Goal: Task Accomplishment & Management: Manage account settings

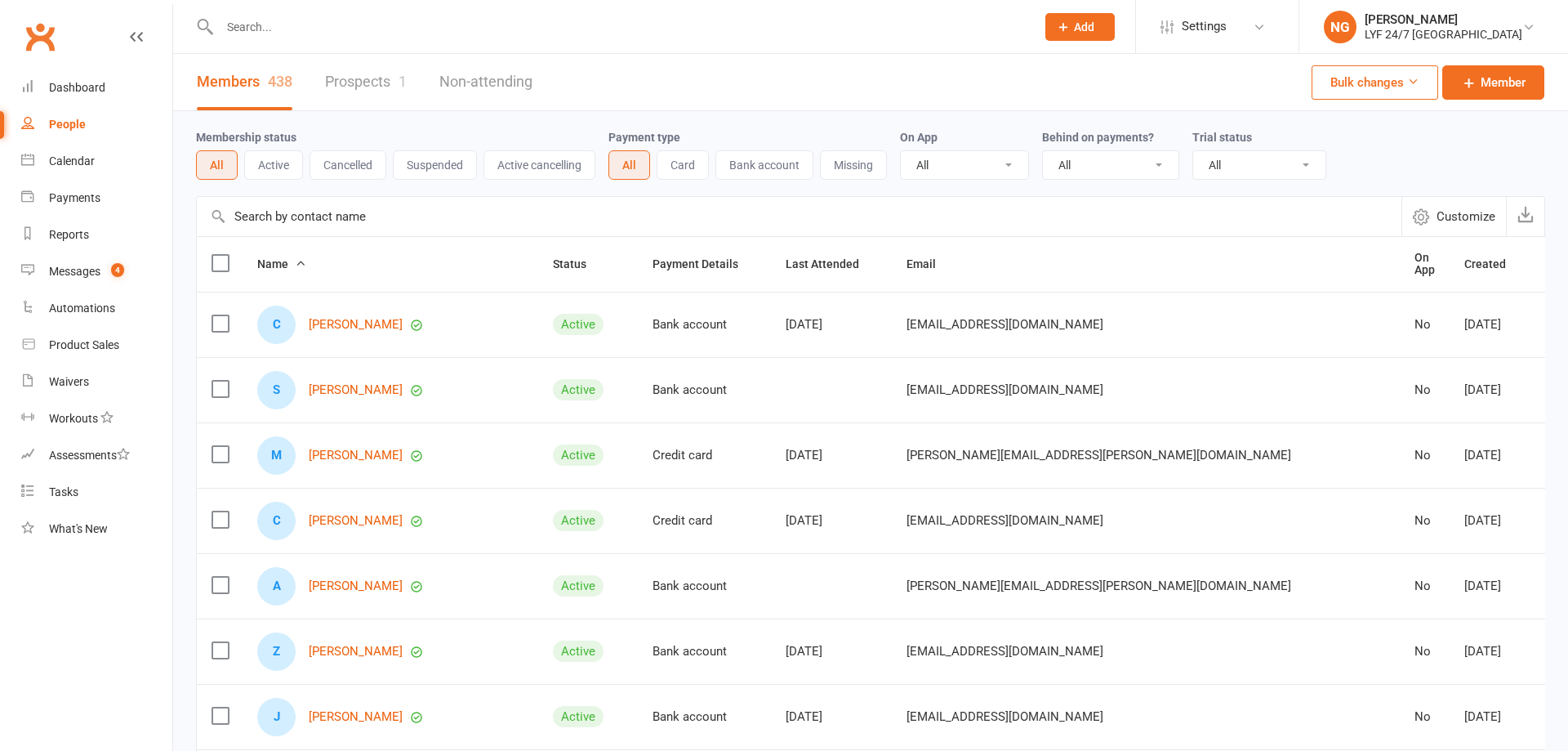
select select "100"
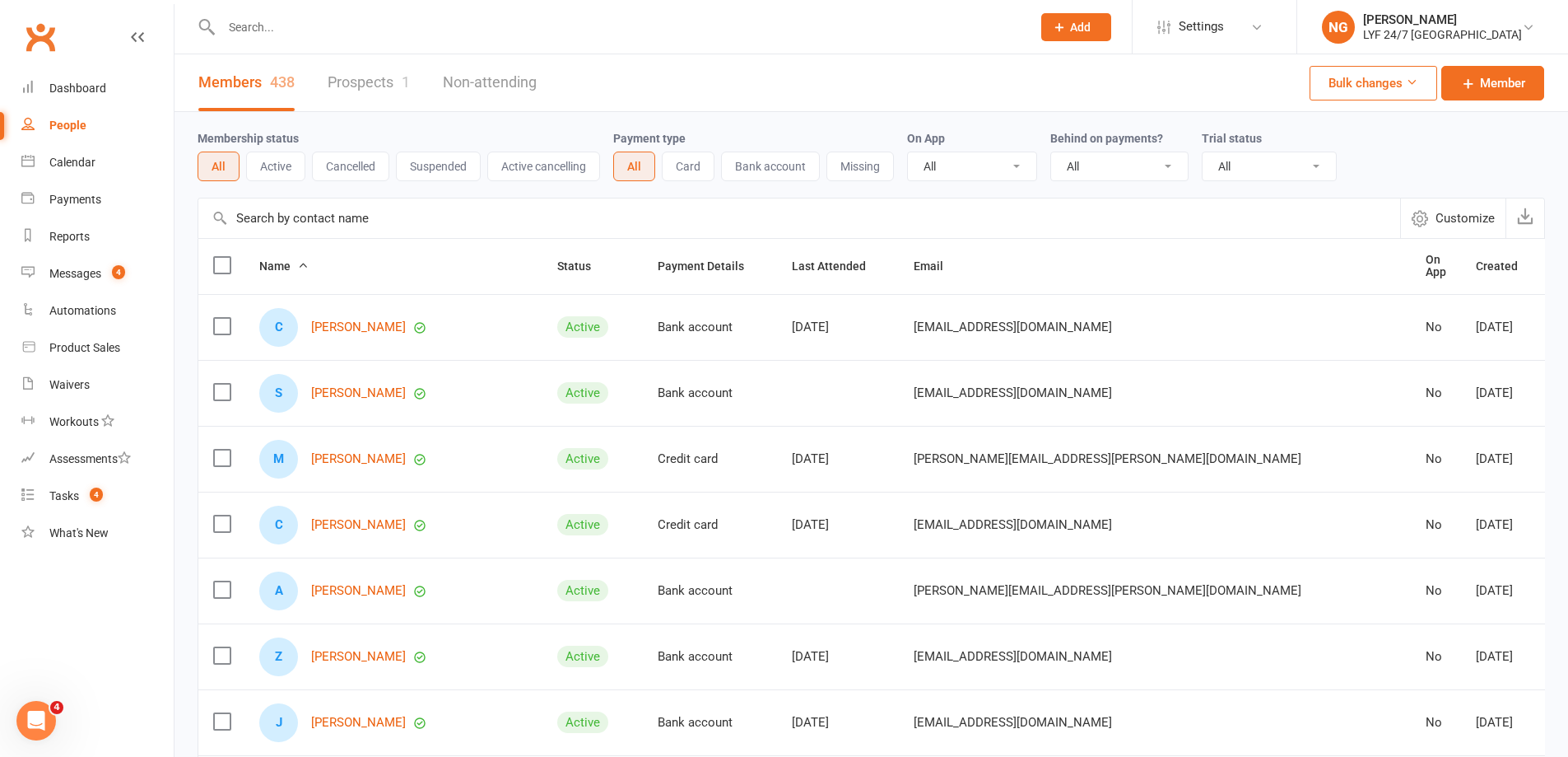
scroll to position [82, 0]
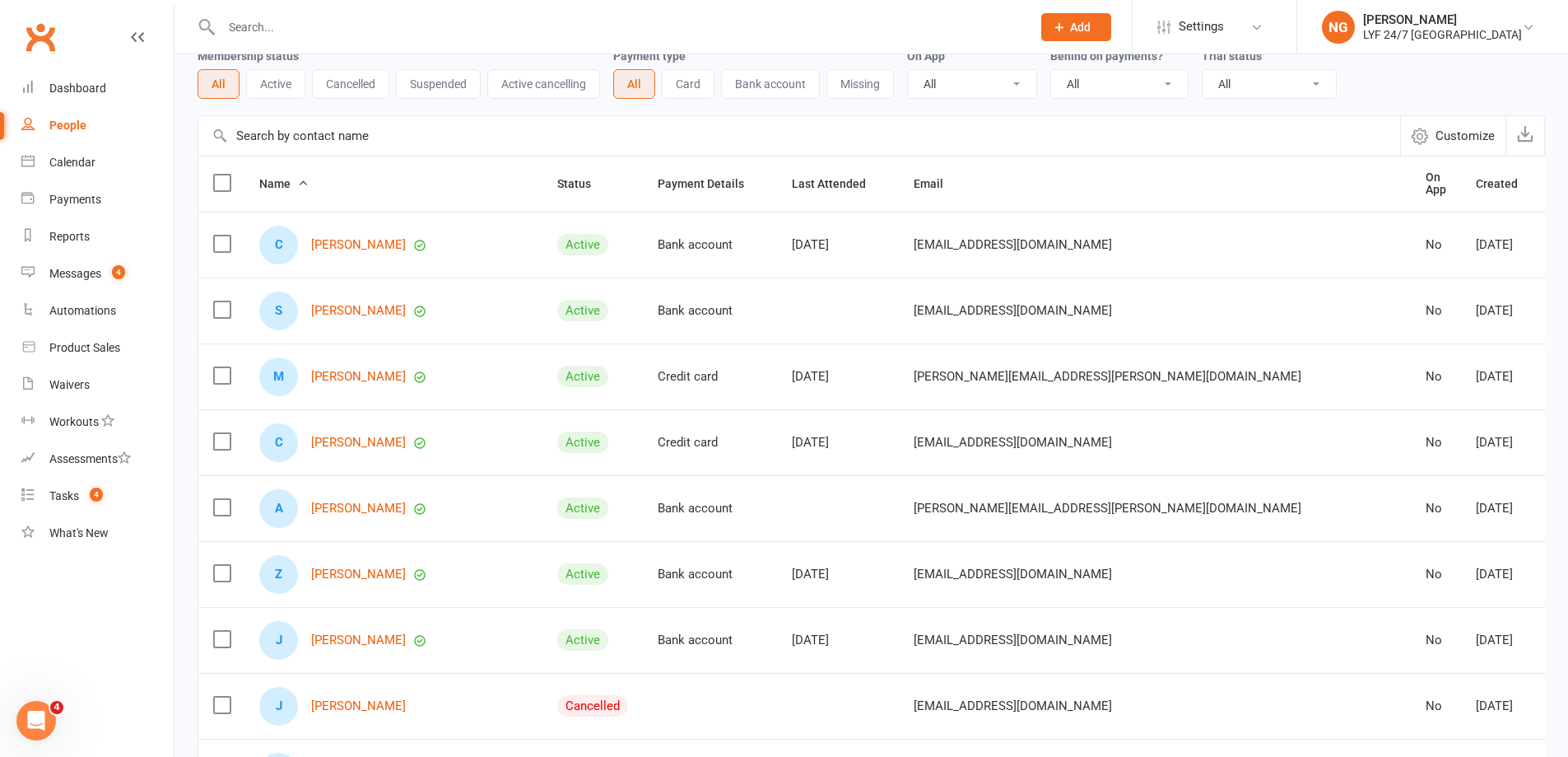
click at [82, 124] on div "People" at bounding box center [68, 125] width 37 height 13
click at [86, 81] on div "Dashboard" at bounding box center [77, 88] width 56 height 13
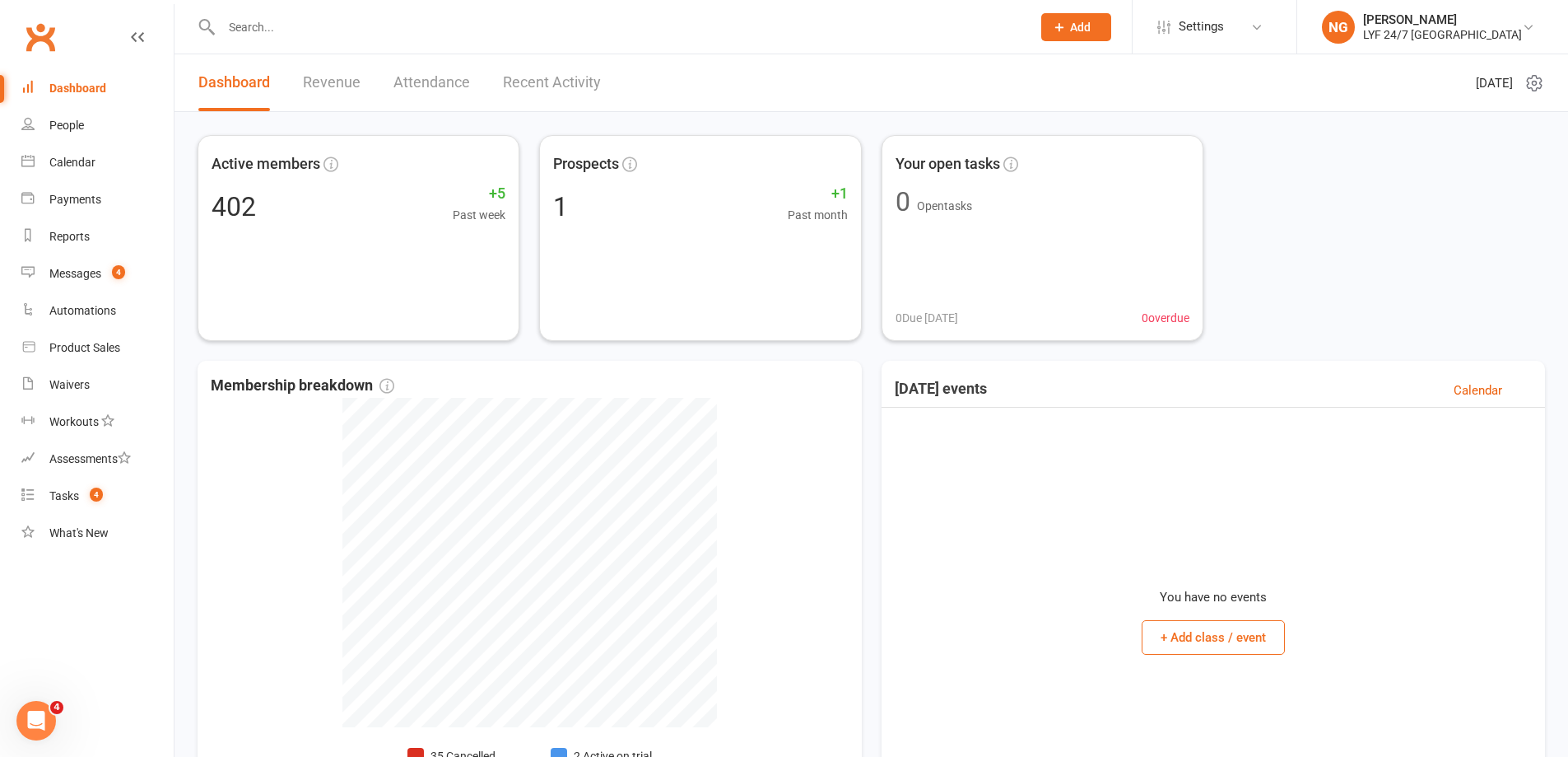
click at [333, 47] on div at bounding box center [609, 27] width 822 height 54
click at [329, 32] on input "text" at bounding box center [618, 27] width 804 height 23
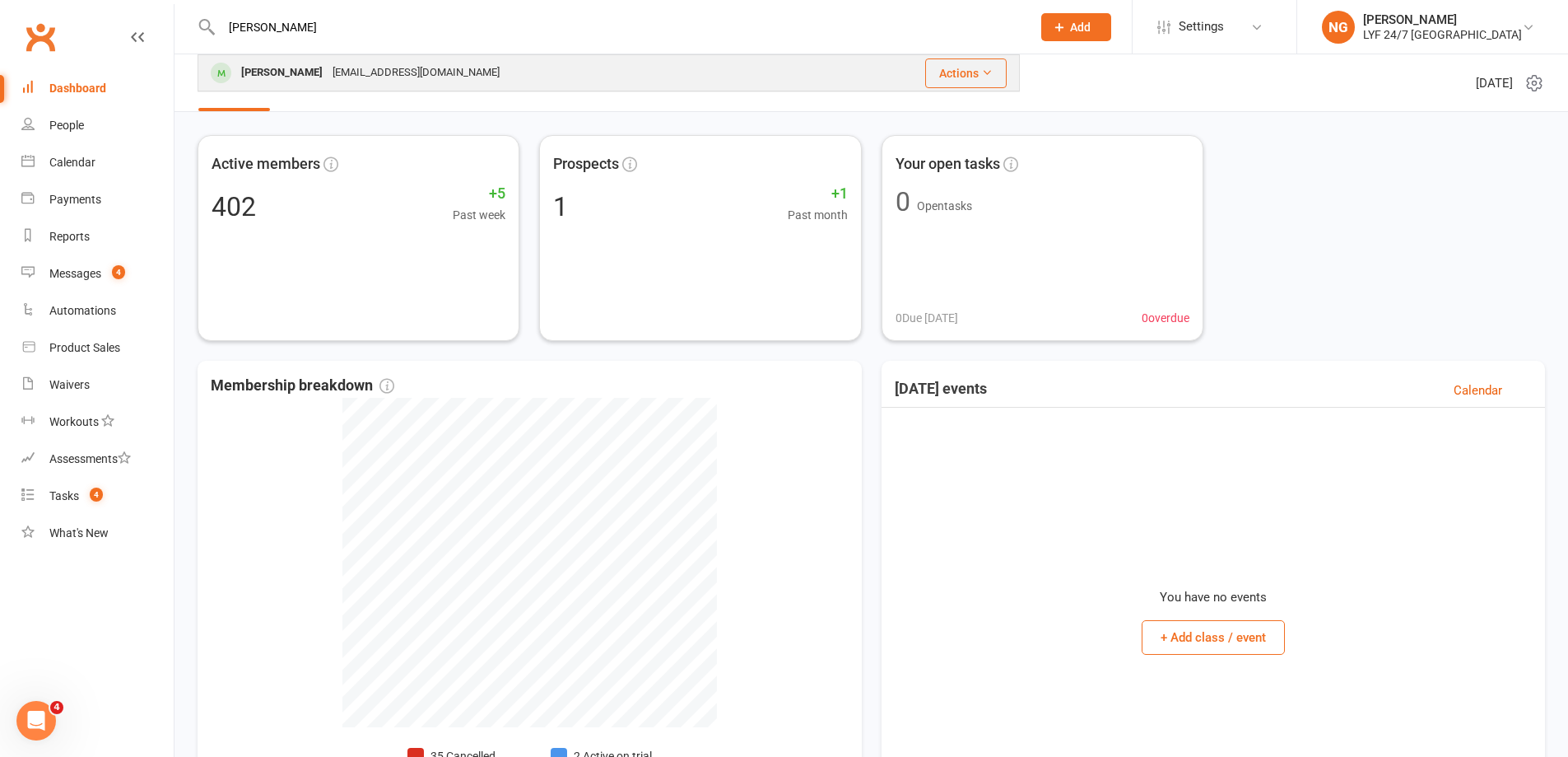
type input "[PERSON_NAME]"
click at [289, 69] on div "[PERSON_NAME]" at bounding box center [281, 73] width 92 height 24
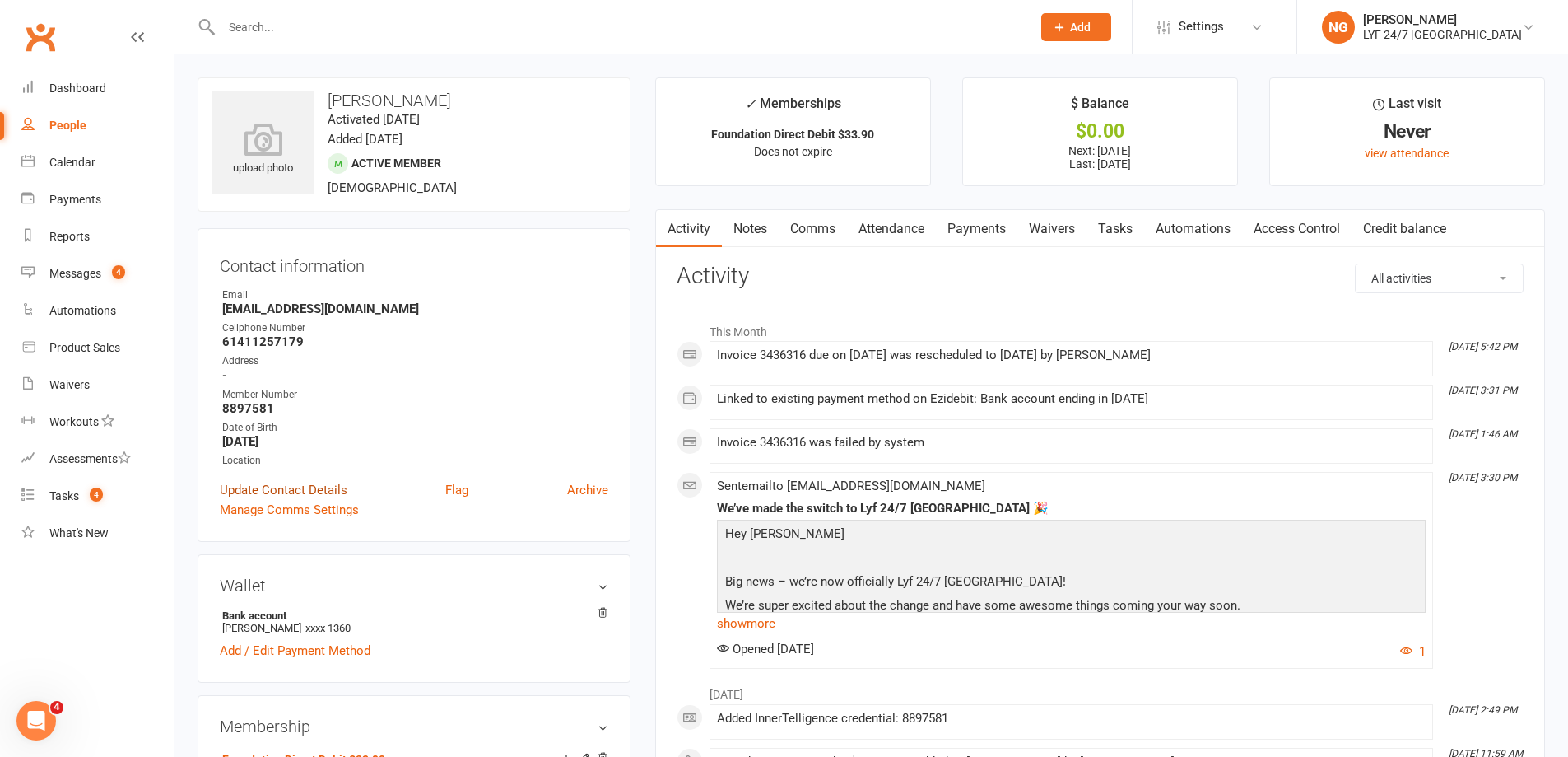
click at [290, 487] on link "Update Contact Details" at bounding box center [284, 490] width 128 height 19
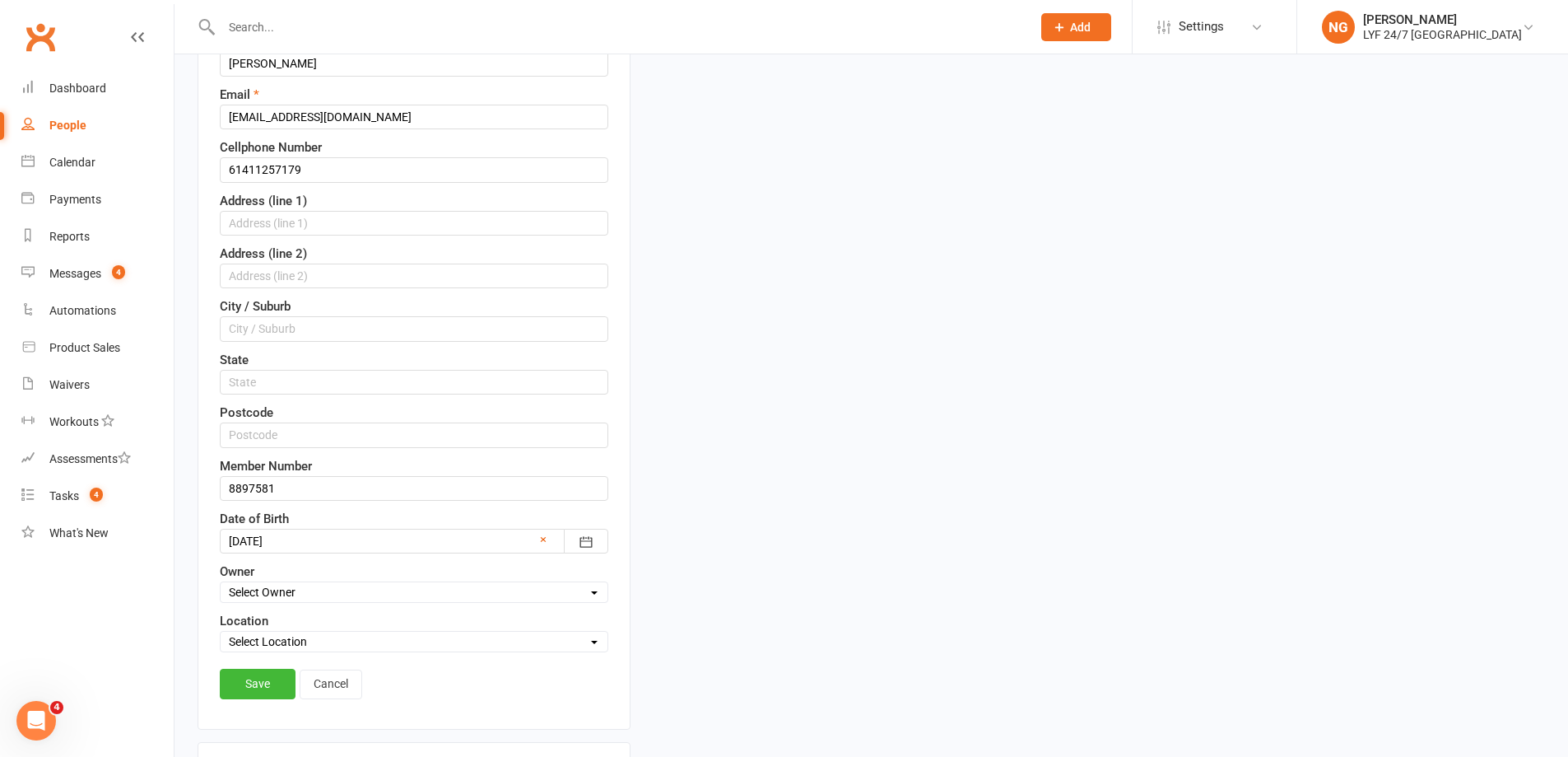
scroll to position [325, 0]
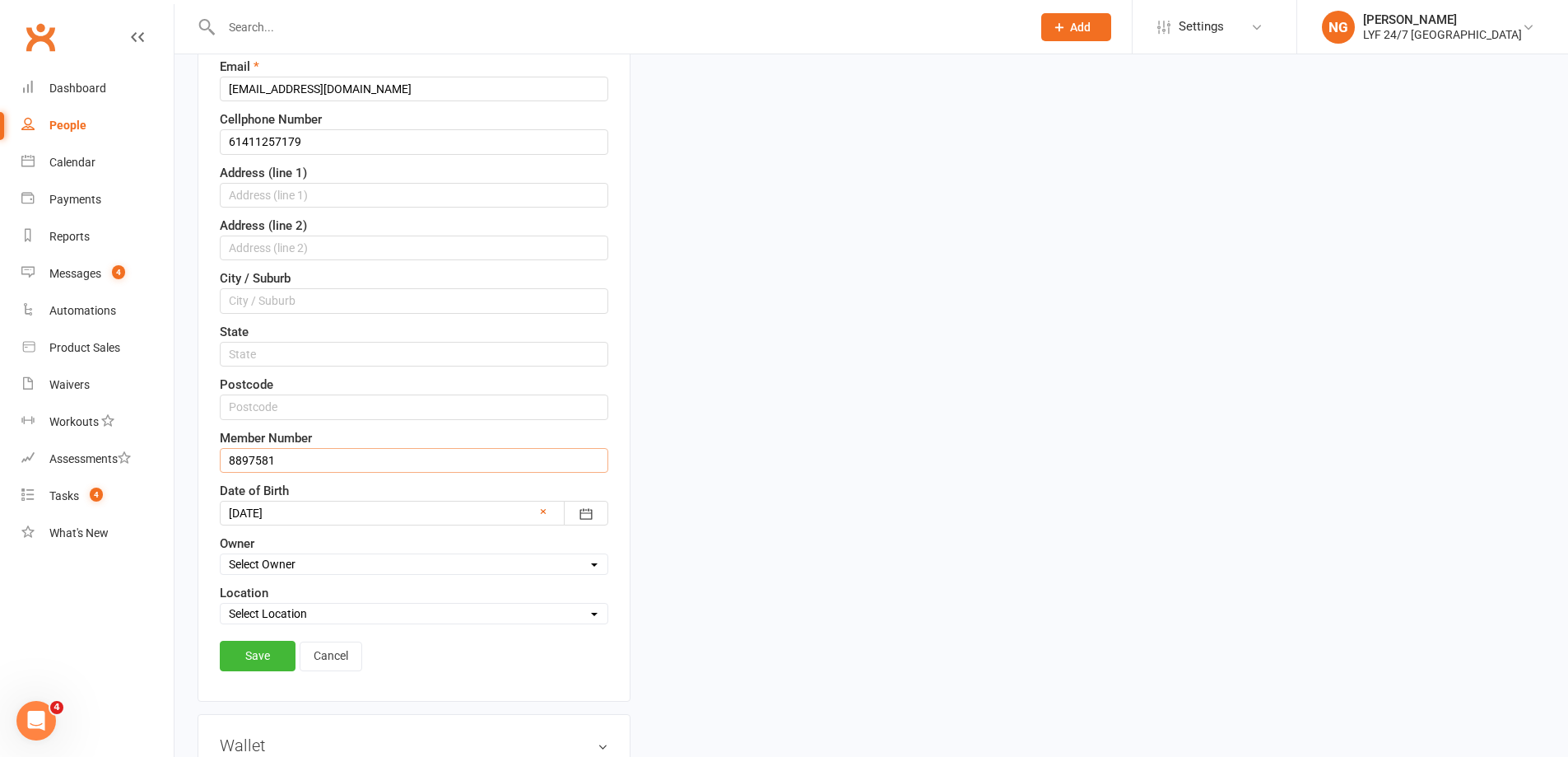
click at [302, 465] on input "8897581" at bounding box center [414, 460] width 389 height 25
type input "8"
type input "8897581"
click at [274, 615] on select "Select Location Example Room (Rename me!)" at bounding box center [414, 614] width 387 height 19
drag, startPoint x: 984, startPoint y: 476, endPoint x: 969, endPoint y: 490, distance: 20.5
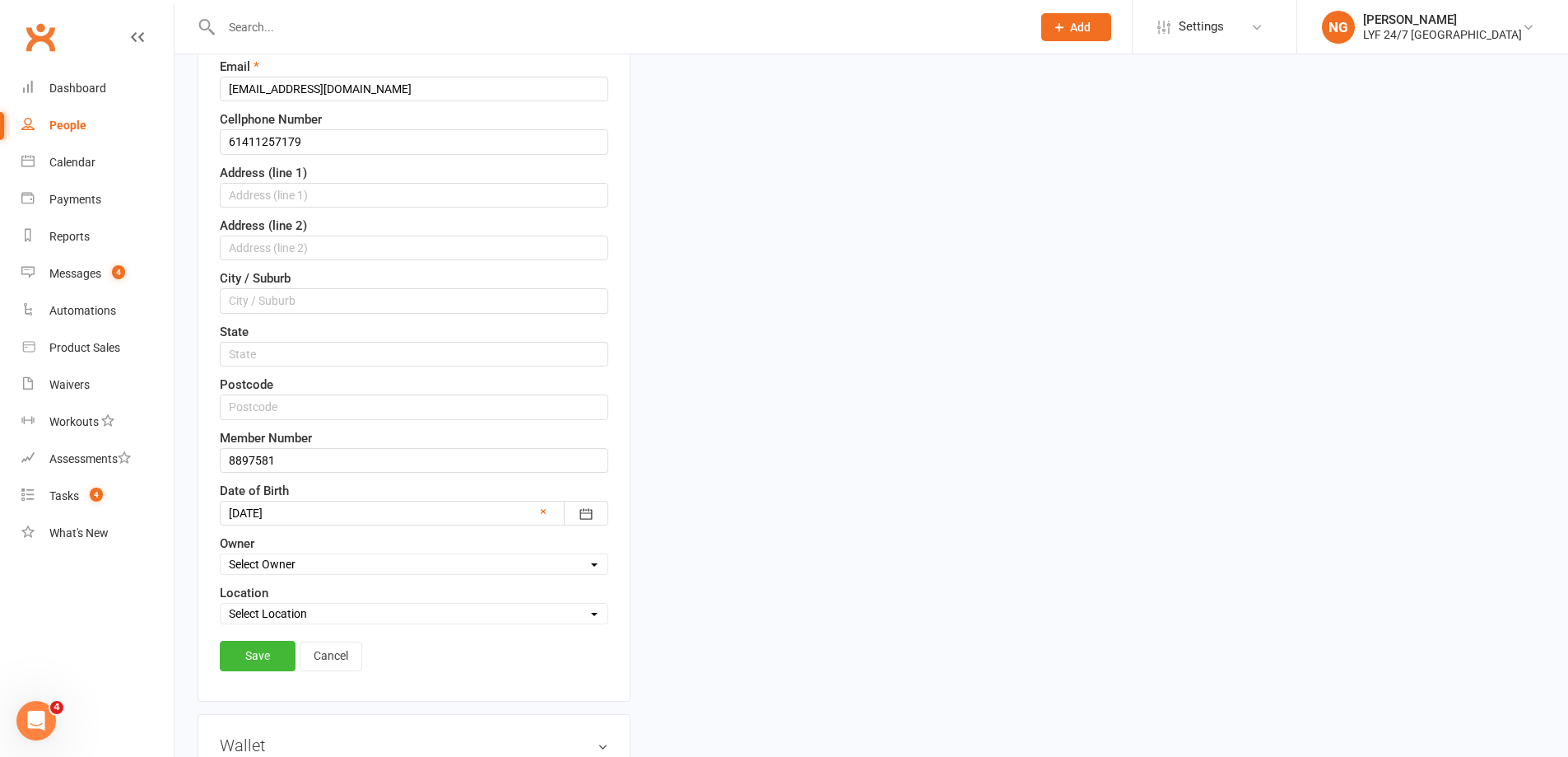
click at [266, 654] on link "Save" at bounding box center [258, 655] width 76 height 30
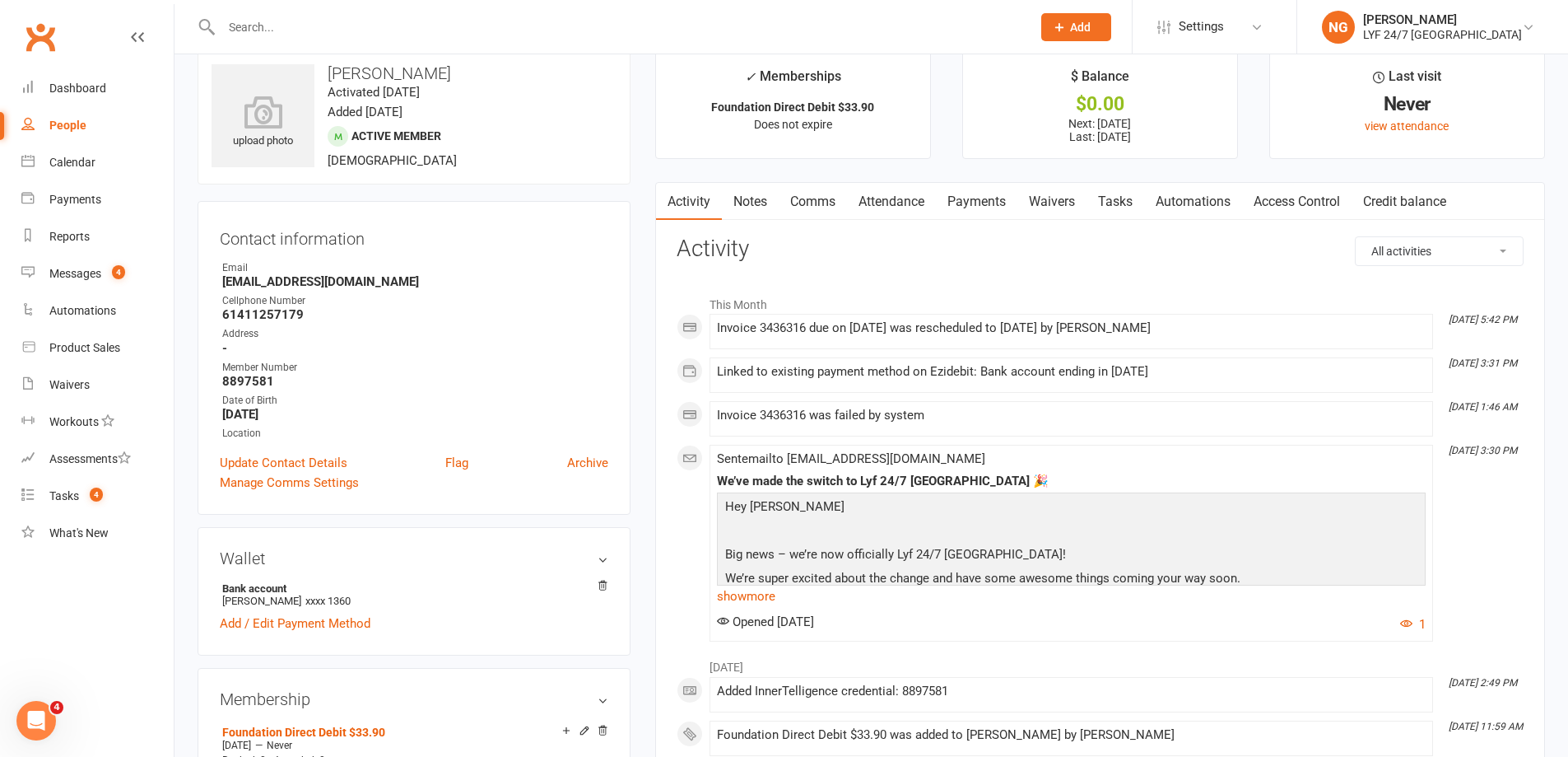
scroll to position [0, 0]
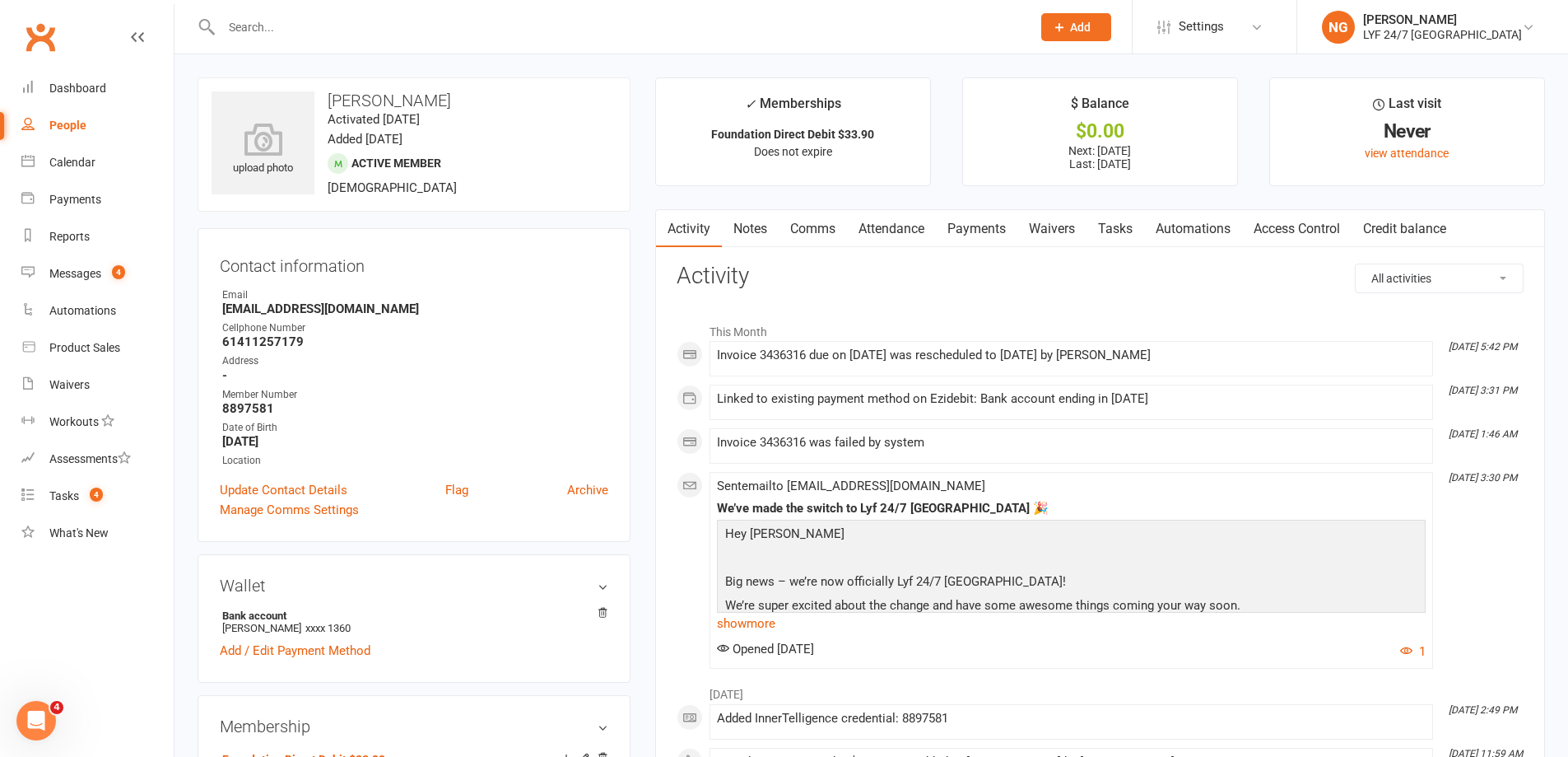
click at [988, 222] on link "Payments" at bounding box center [977, 229] width 81 height 38
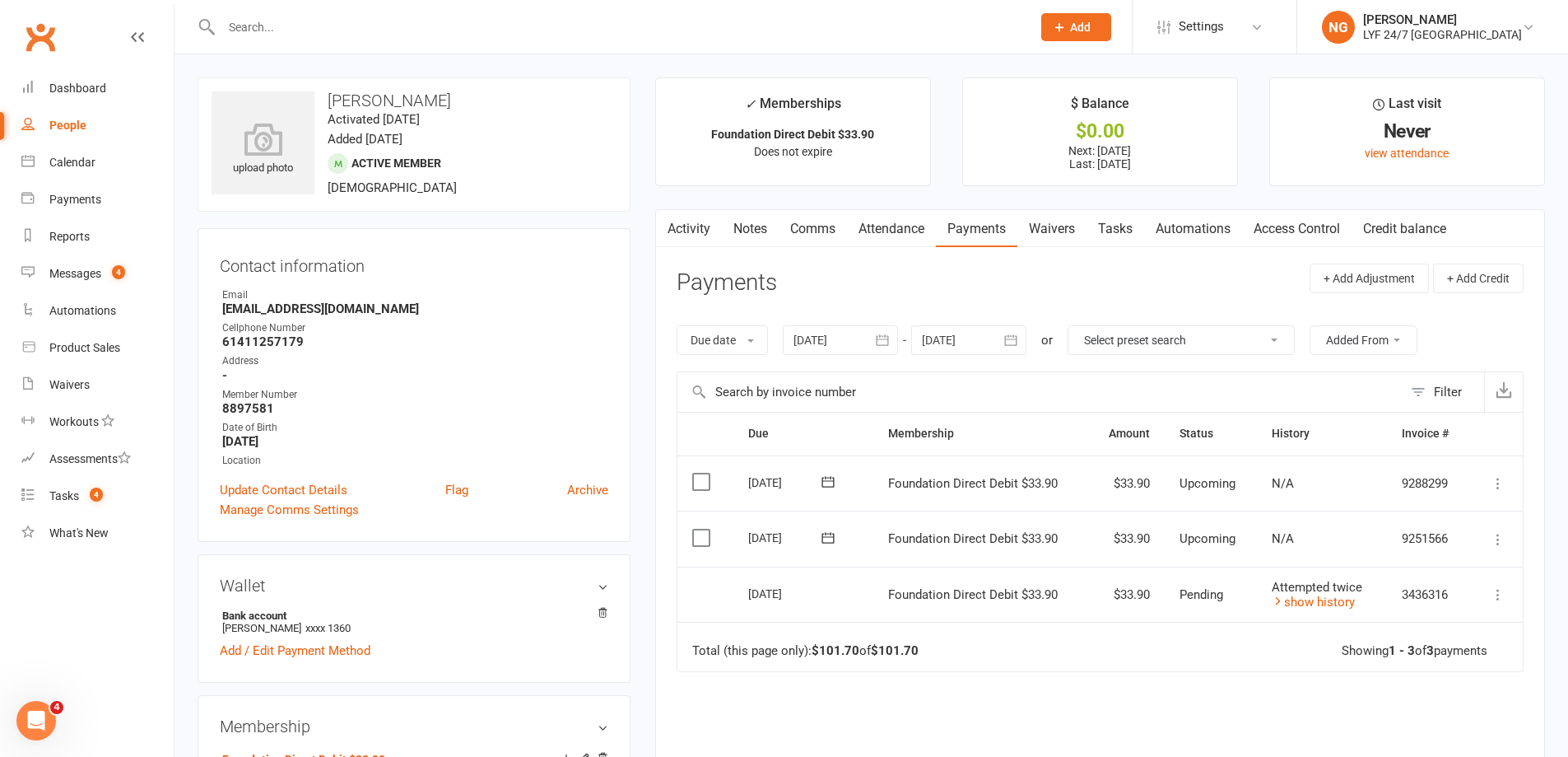
click at [706, 484] on label at bounding box center [703, 482] width 22 height 17
click at [703, 474] on input "checkbox" at bounding box center [698, 474] width 11 height 0
click at [1518, 716] on icon "button" at bounding box center [1520, 717] width 12 height 12
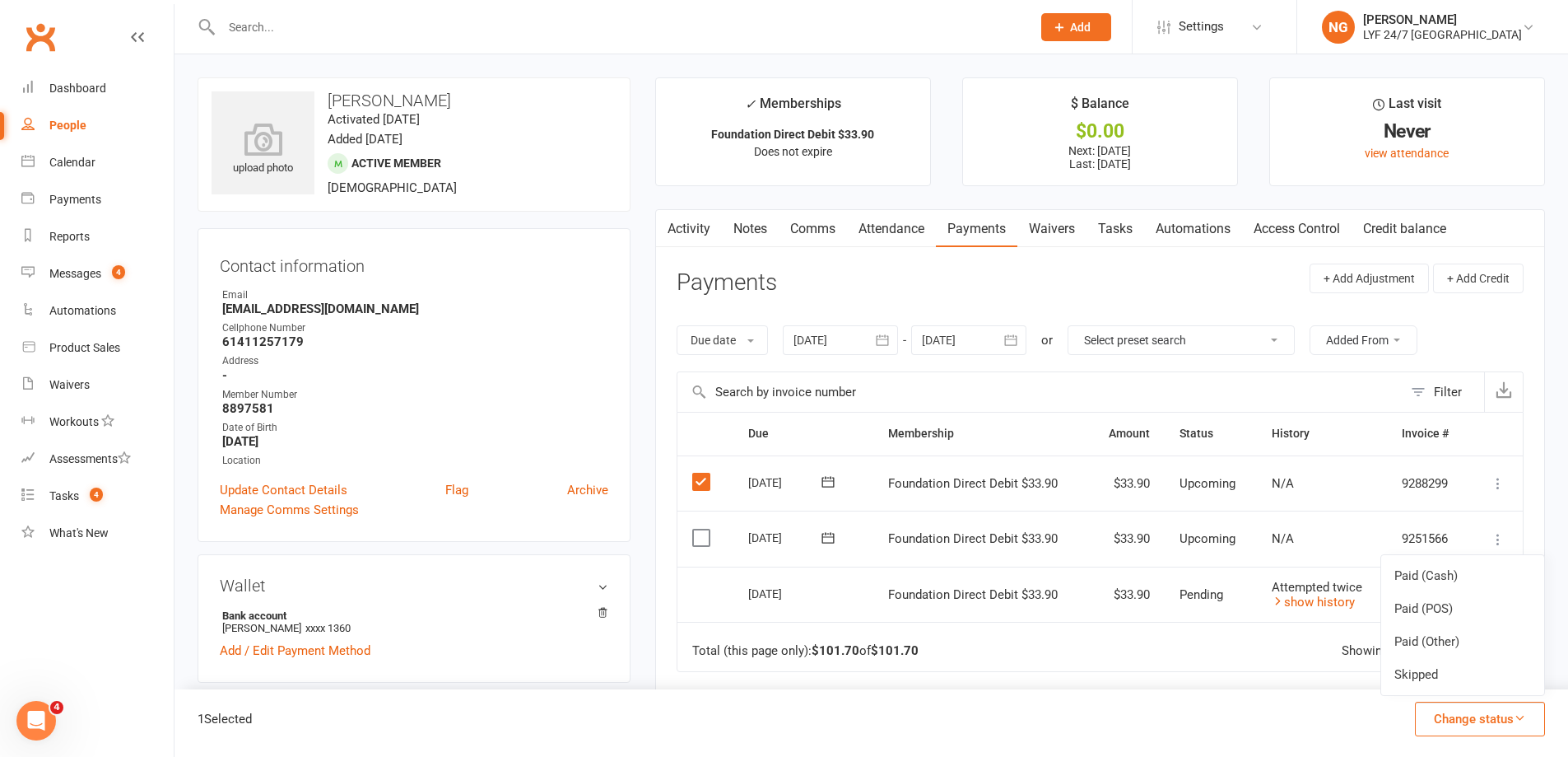
click at [1311, 717] on div "1 Selected Change status Paid (Cash) Paid (POS) Paid (Other) Skipped" at bounding box center [871, 723] width 1394 height 68
click at [707, 474] on label at bounding box center [703, 482] width 22 height 17
click at [703, 474] on input "checkbox" at bounding box center [698, 474] width 11 height 0
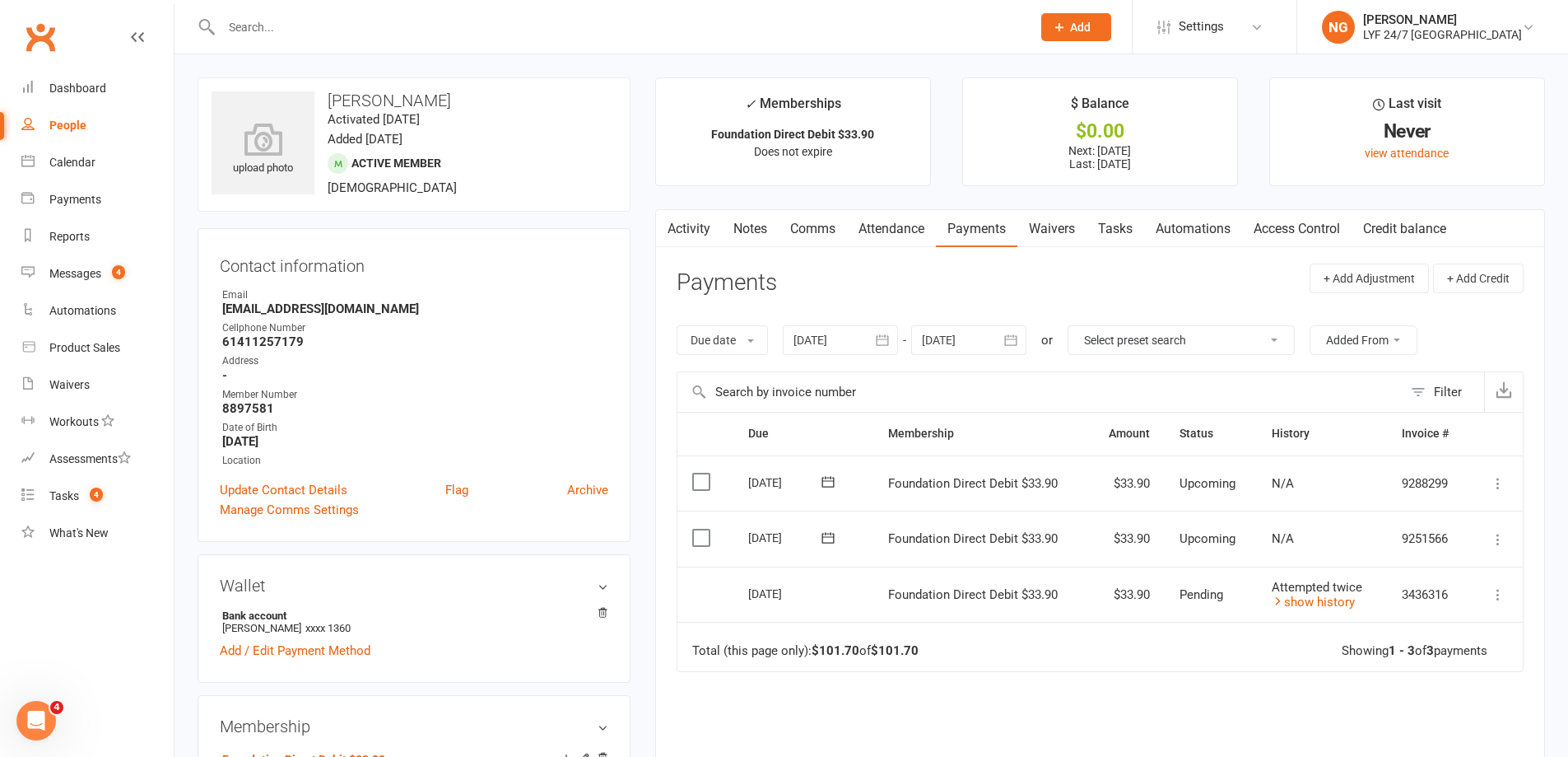
click at [1496, 490] on icon at bounding box center [1499, 483] width 17 height 17
drag, startPoint x: 1105, startPoint y: 699, endPoint x: 1028, endPoint y: 631, distance: 102.7
click at [1105, 700] on div "Due Contact Membership Amount Status History Invoice # Select this [DATE] [PERS…" at bounding box center [1101, 648] width 847 height 472
click at [1498, 540] on icon at bounding box center [1499, 540] width 17 height 17
click at [1332, 665] on link "Skip" at bounding box center [1410, 671] width 194 height 33
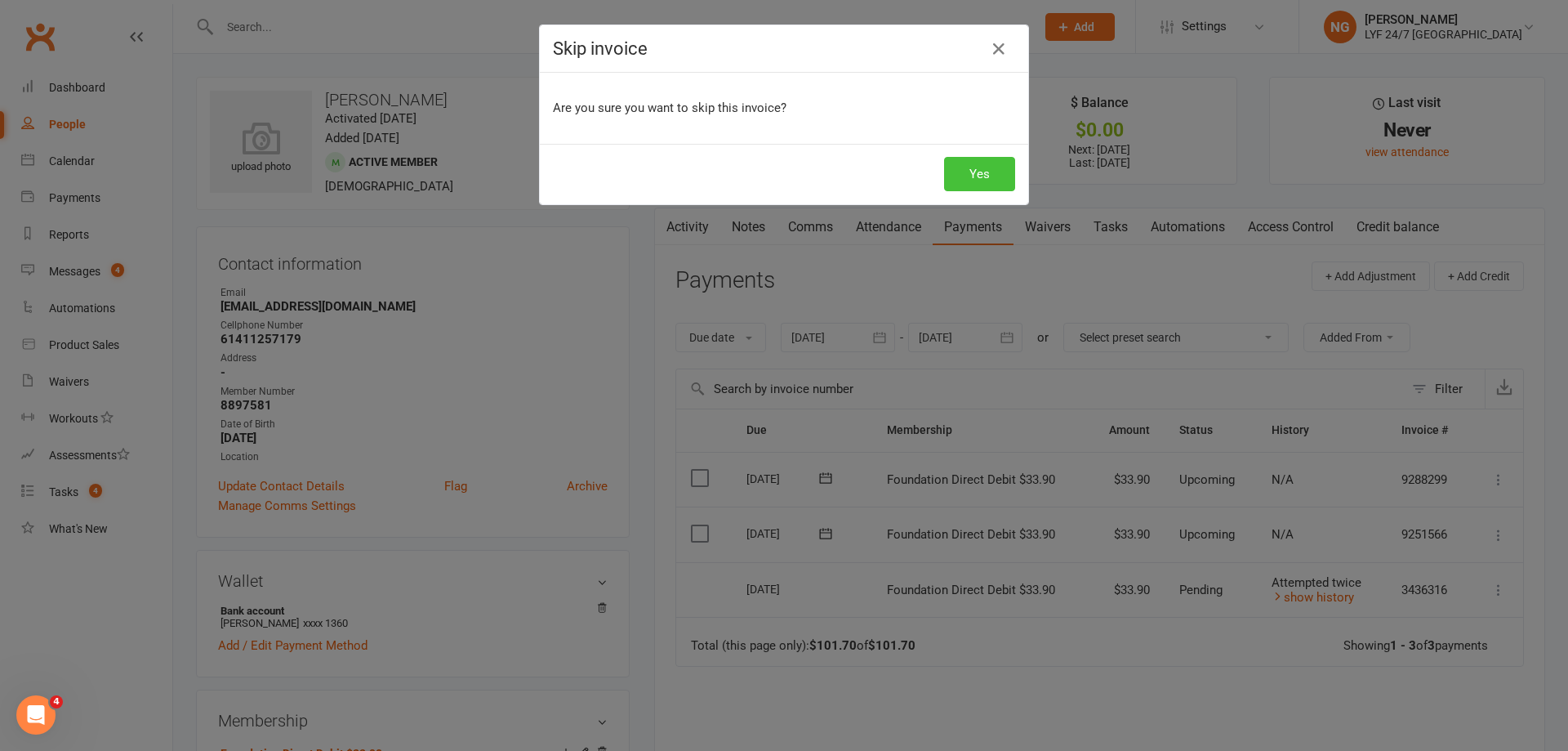
click at [1000, 172] on button "Yes" at bounding box center [979, 174] width 71 height 34
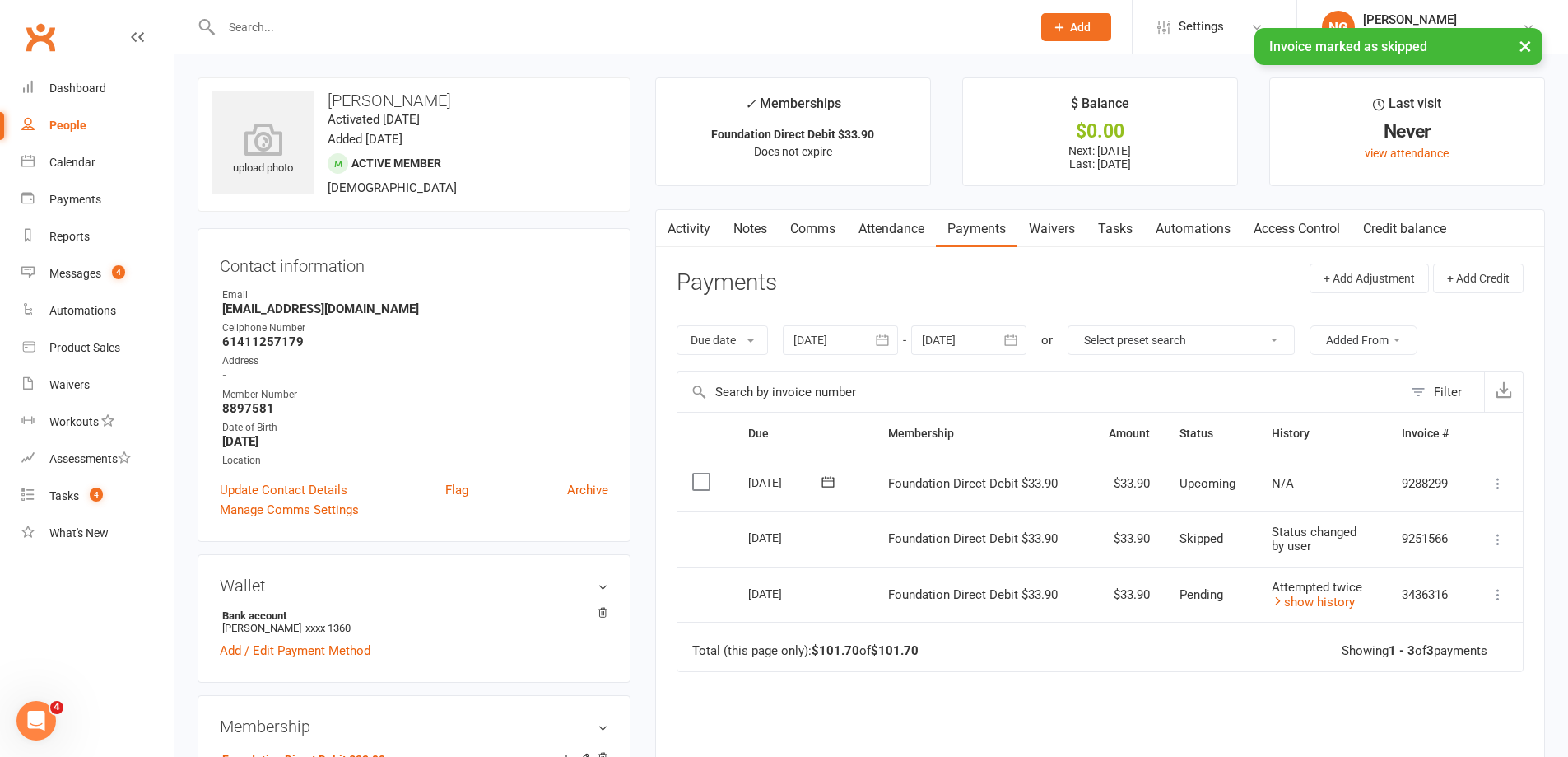
click at [1496, 488] on icon at bounding box center [1499, 483] width 17 height 17
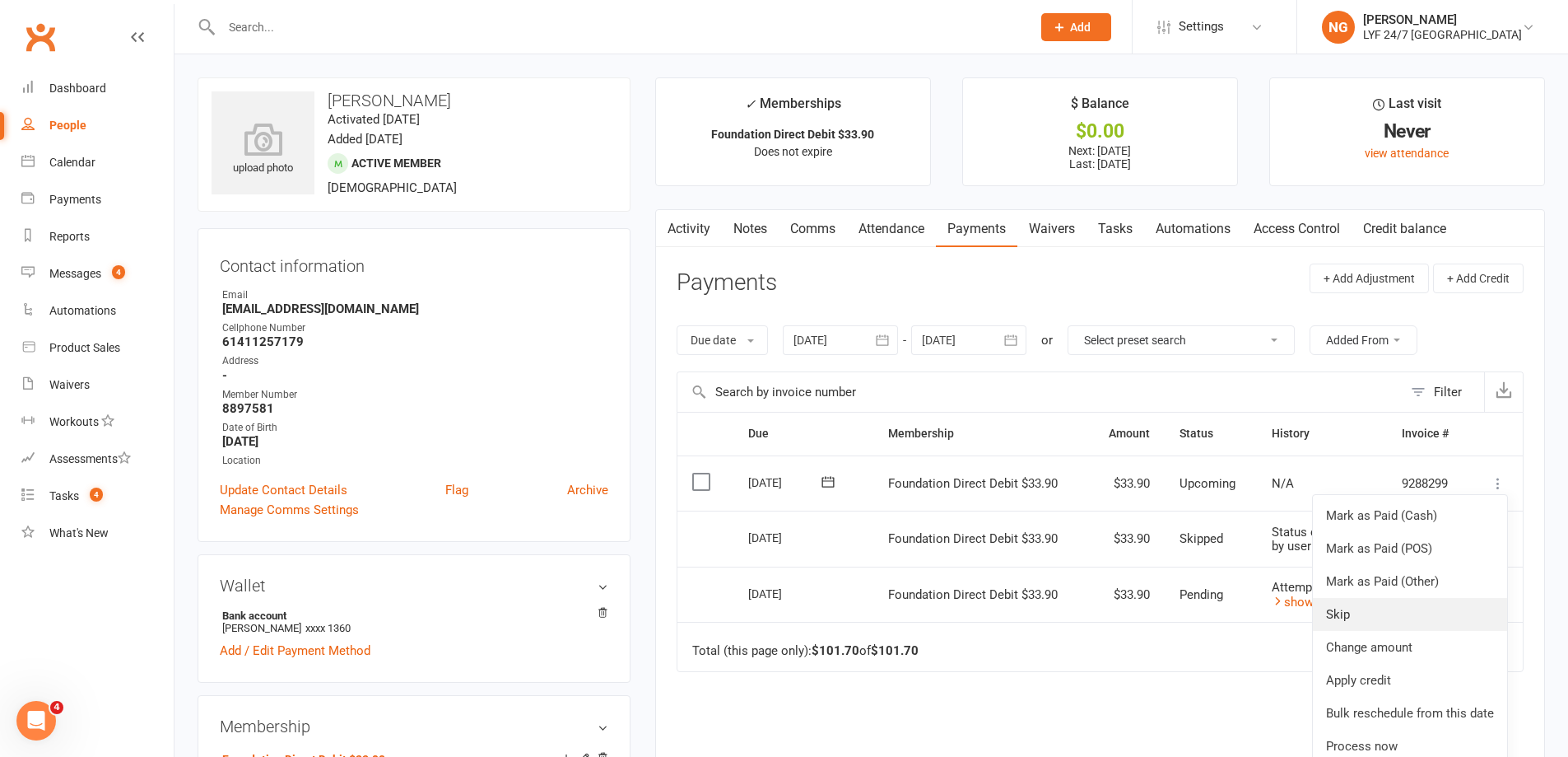
click at [1359, 610] on link "Skip" at bounding box center [1410, 614] width 194 height 33
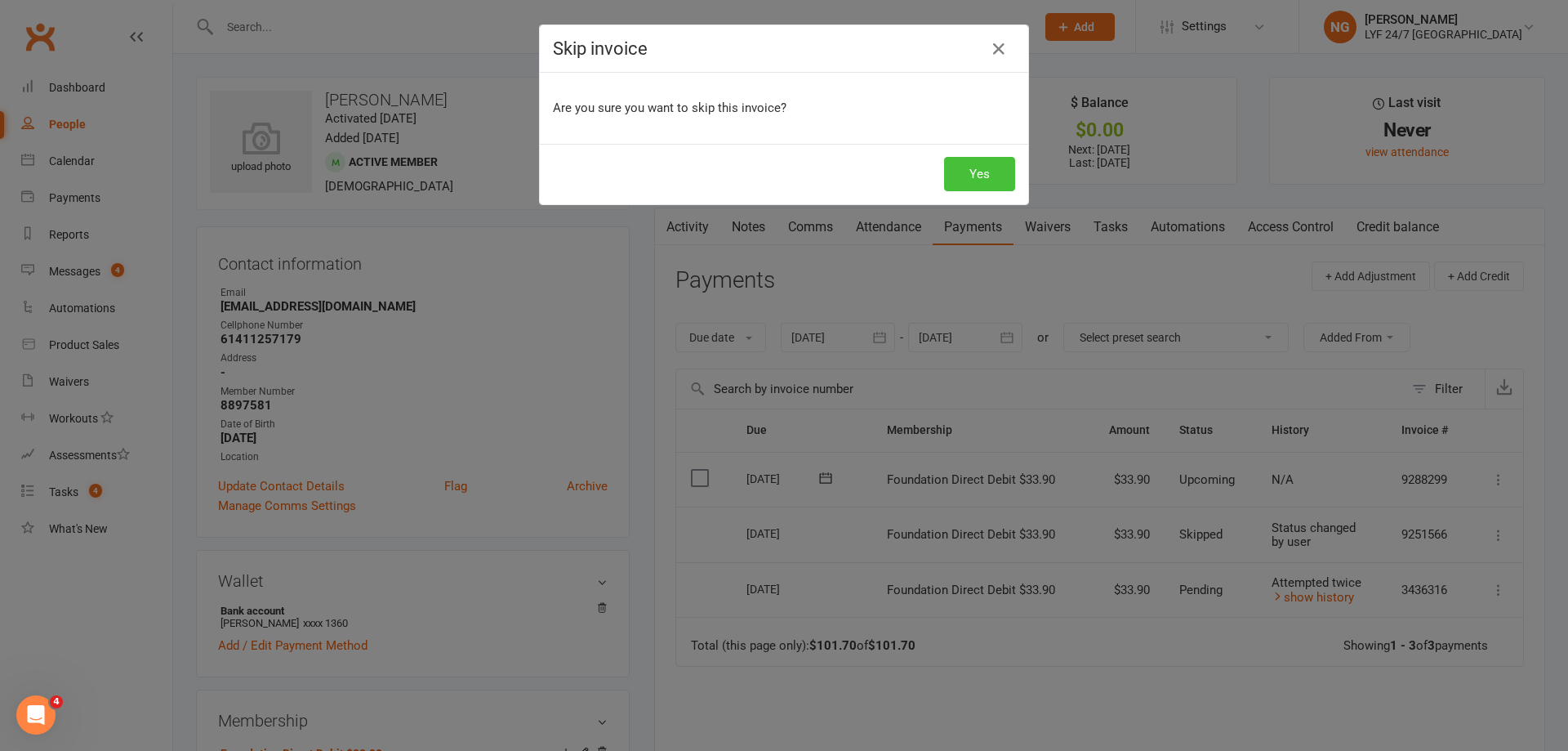
click at [983, 181] on button "Yes" at bounding box center [979, 174] width 71 height 34
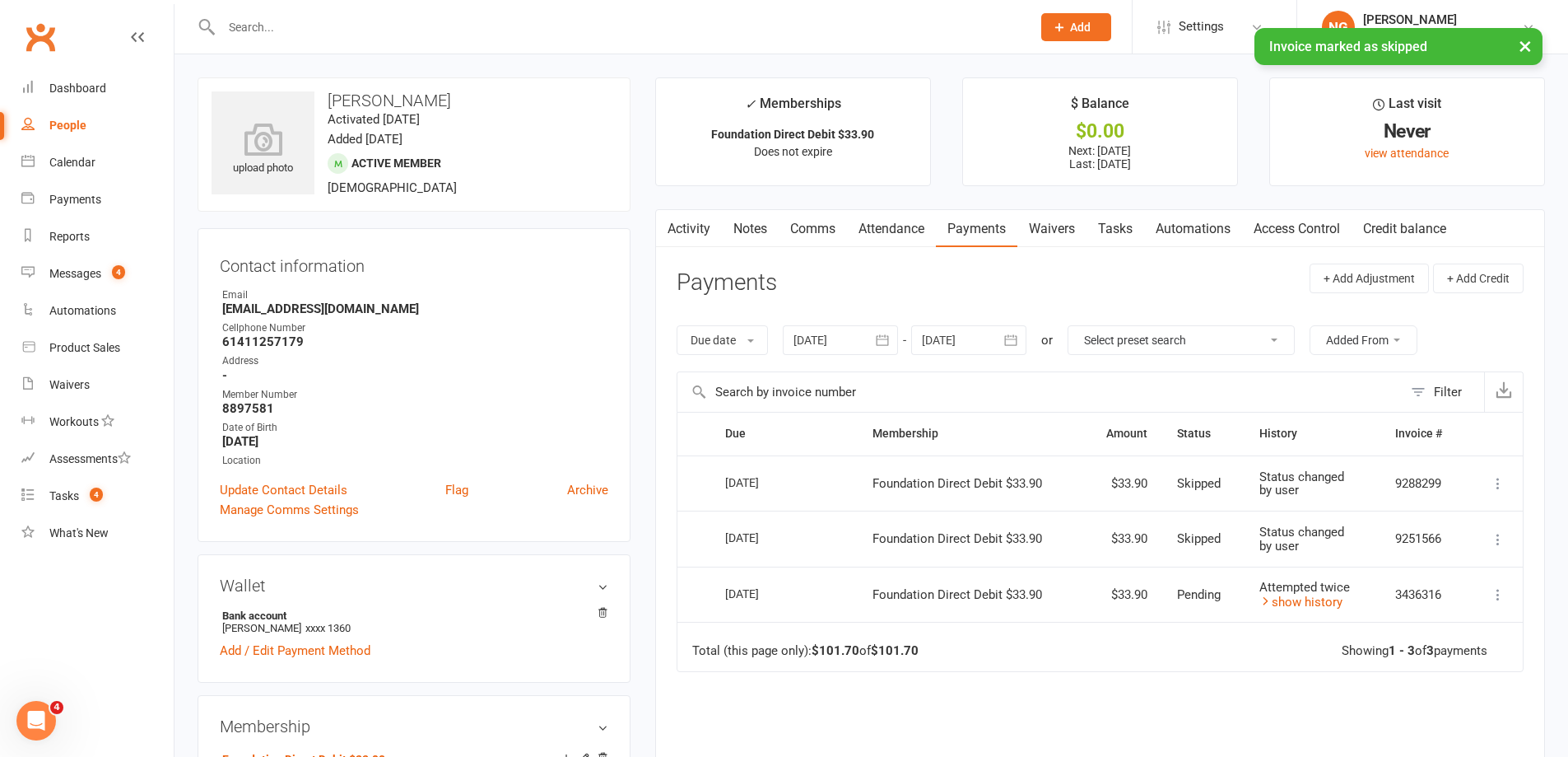
click at [754, 227] on link "Notes" at bounding box center [749, 229] width 56 height 38
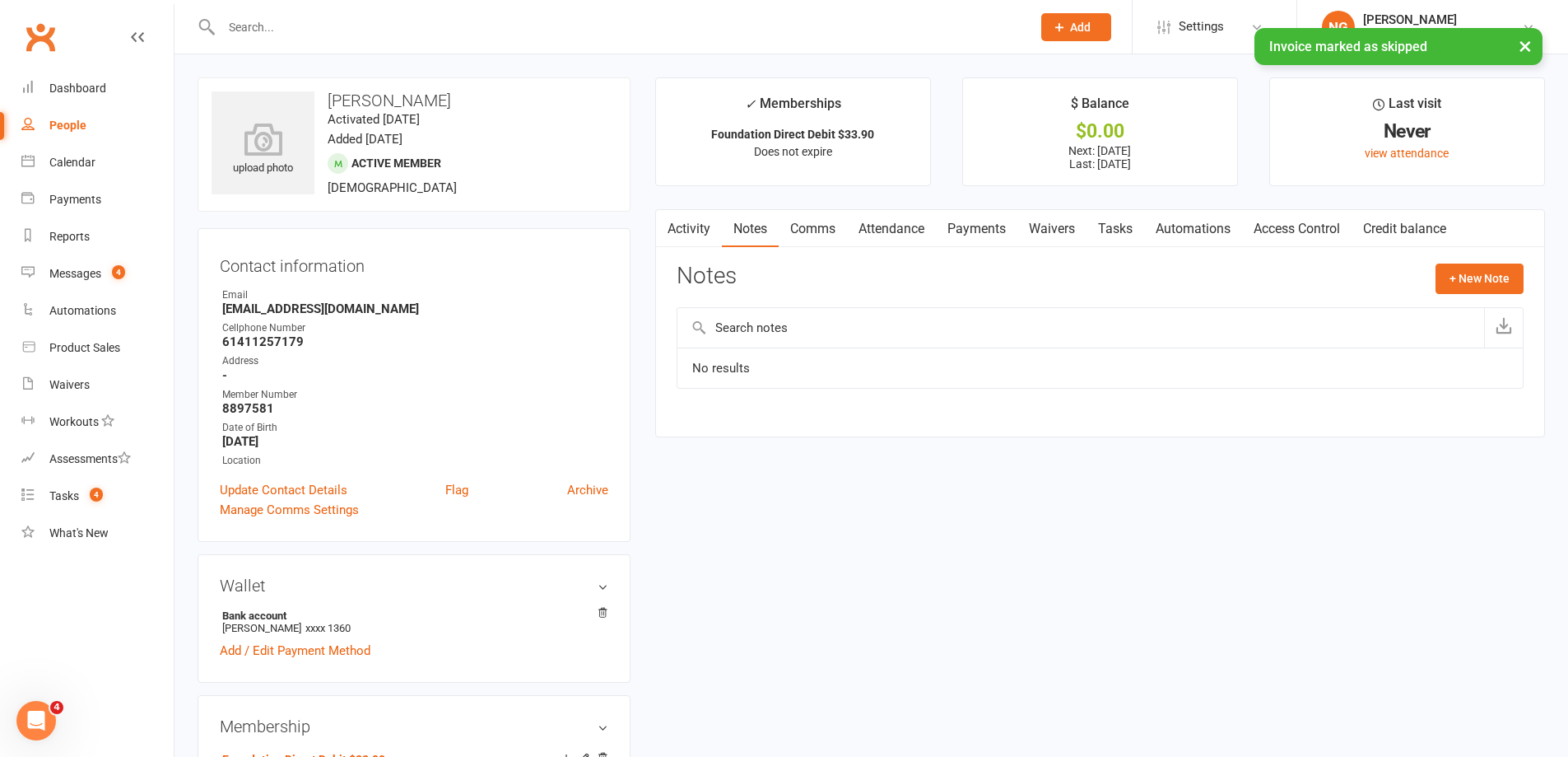
click at [831, 338] on input "text" at bounding box center [1080, 328] width 807 height 40
click at [1463, 266] on button "+ New Note" at bounding box center [1479, 279] width 88 height 30
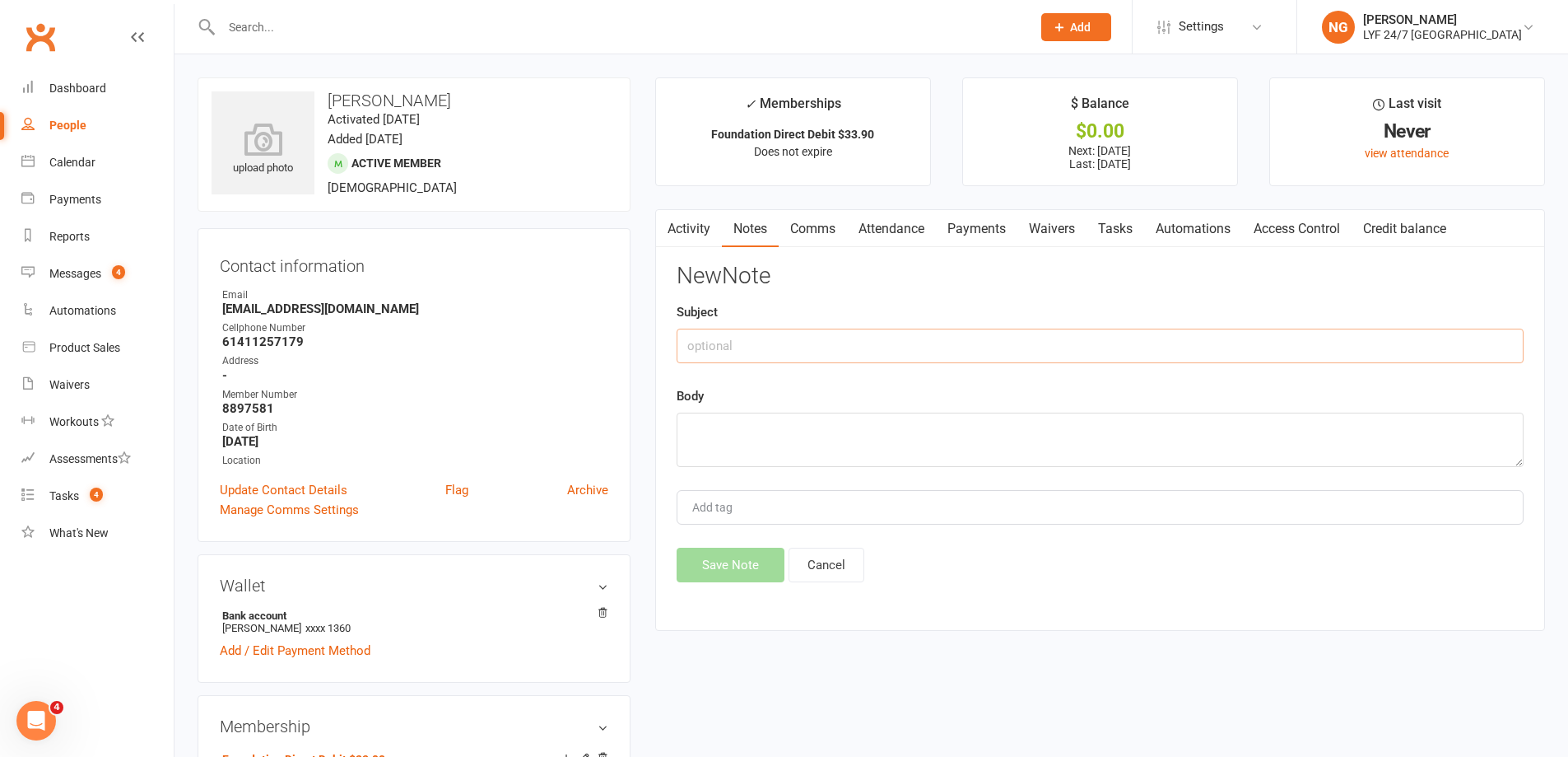
click at [896, 354] on input "text" at bounding box center [1101, 345] width 847 height 34
type input "D"
click at [743, 345] on input "Gym Acces Issues" at bounding box center [1101, 345] width 847 height 34
type input "Gym Access Issues"
click at [788, 423] on textarea at bounding box center [1101, 440] width 847 height 55
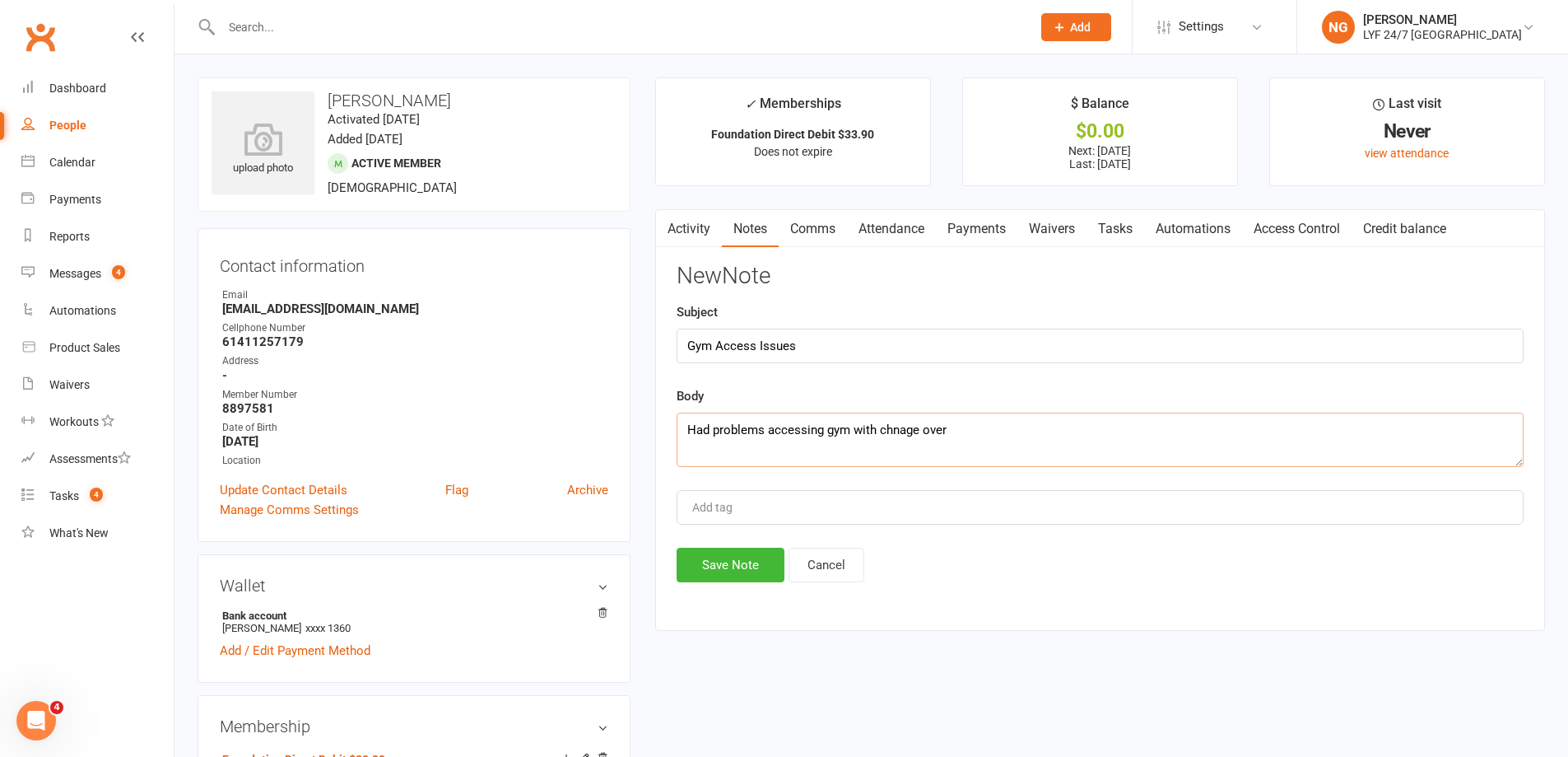
click at [897, 430] on textarea "Had problems accessing gym with chnage over" at bounding box center [1101, 440] width 847 height 55
click at [959, 434] on textarea "Had problems accessing gym with change over" at bounding box center [1101, 440] width 847 height 55
click at [908, 453] on textarea "Had problems accessing gym with change over of database, very unhappy. Threaten…" at bounding box center [1101, 440] width 847 height 55
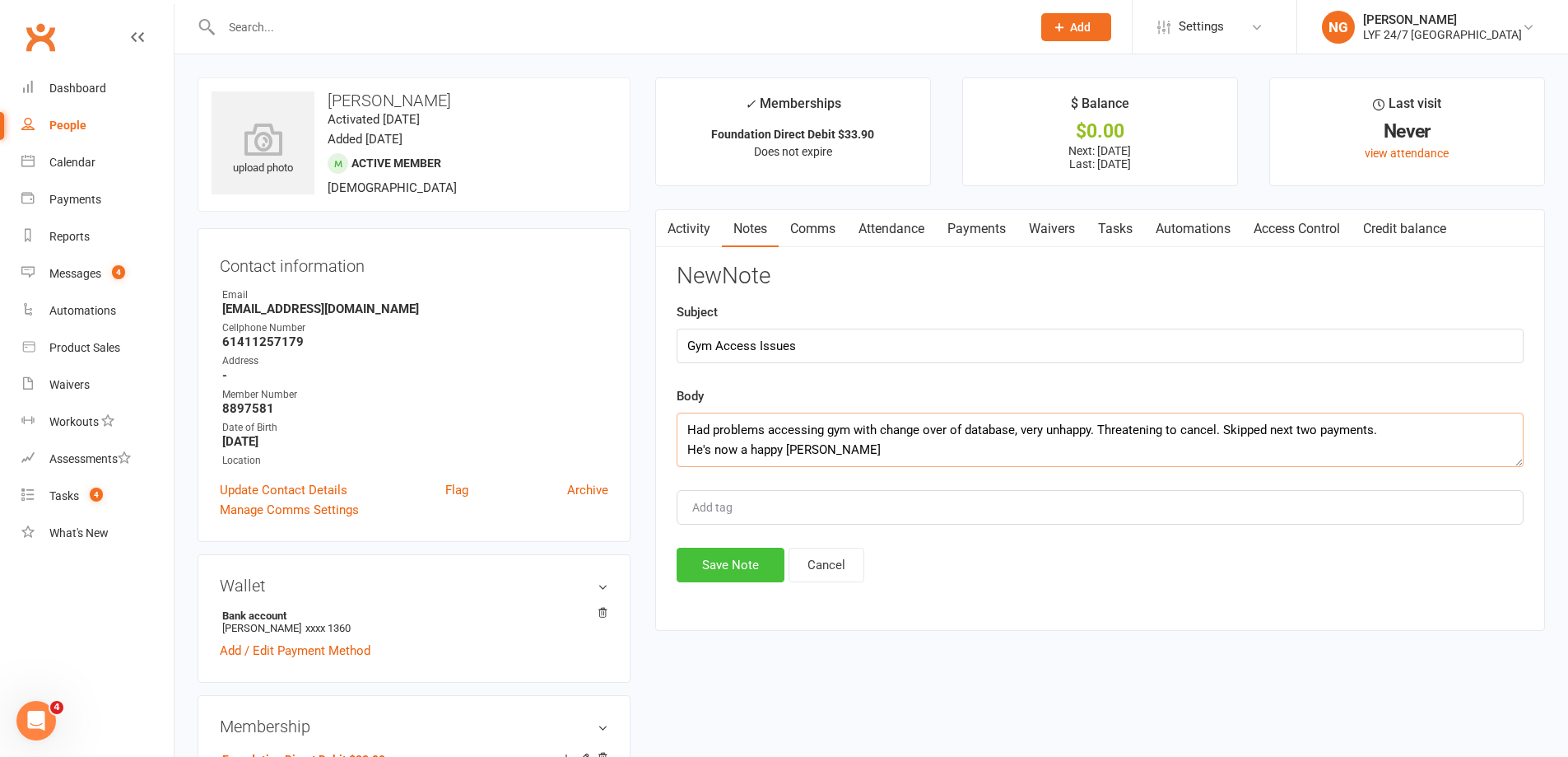
type textarea "Had problems accessing gym with change over of database, very unhappy. Threaten…"
click at [744, 566] on button "Save Note" at bounding box center [731, 565] width 108 height 34
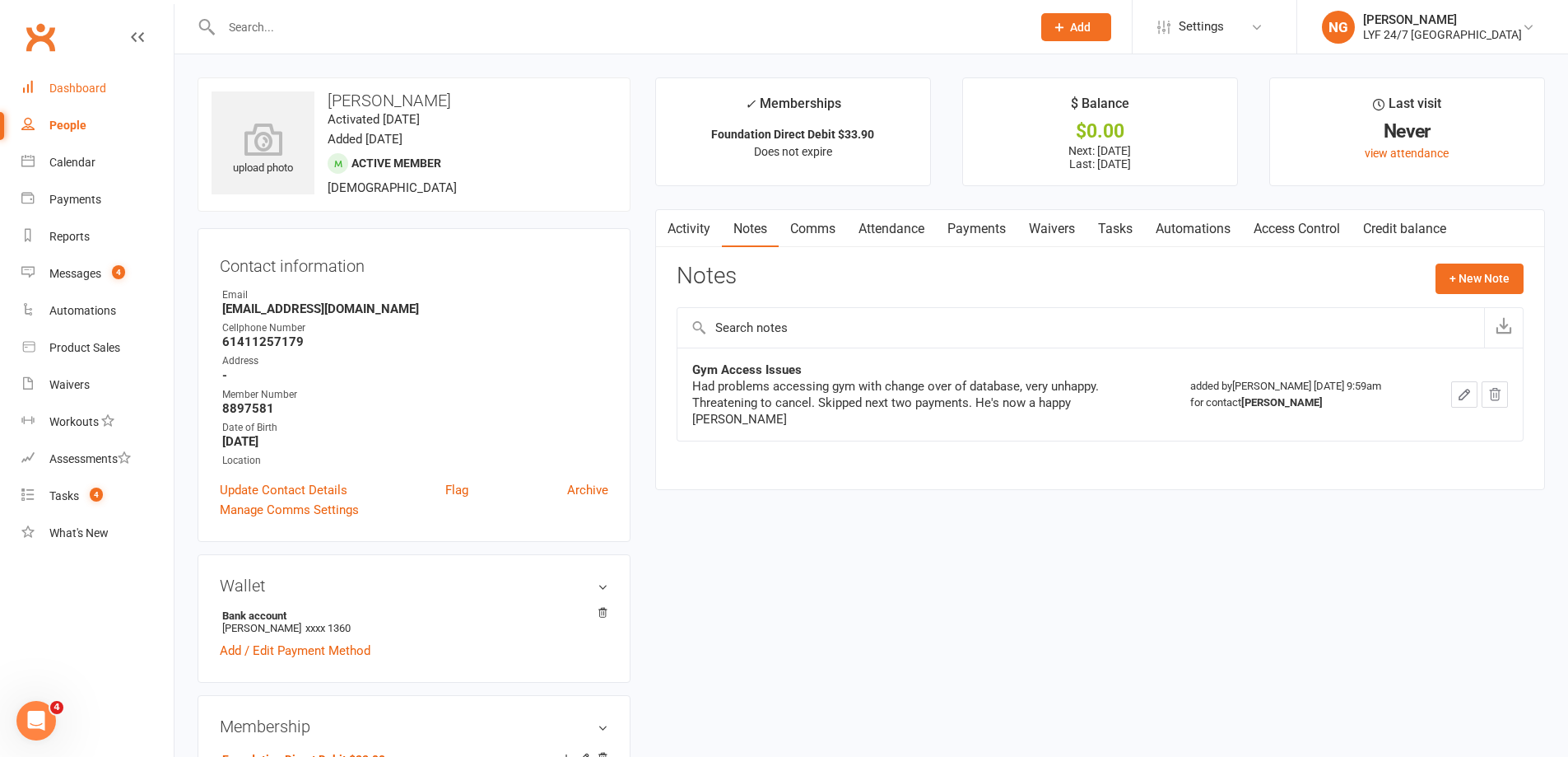
click at [92, 87] on div "Dashboard" at bounding box center [77, 88] width 56 height 13
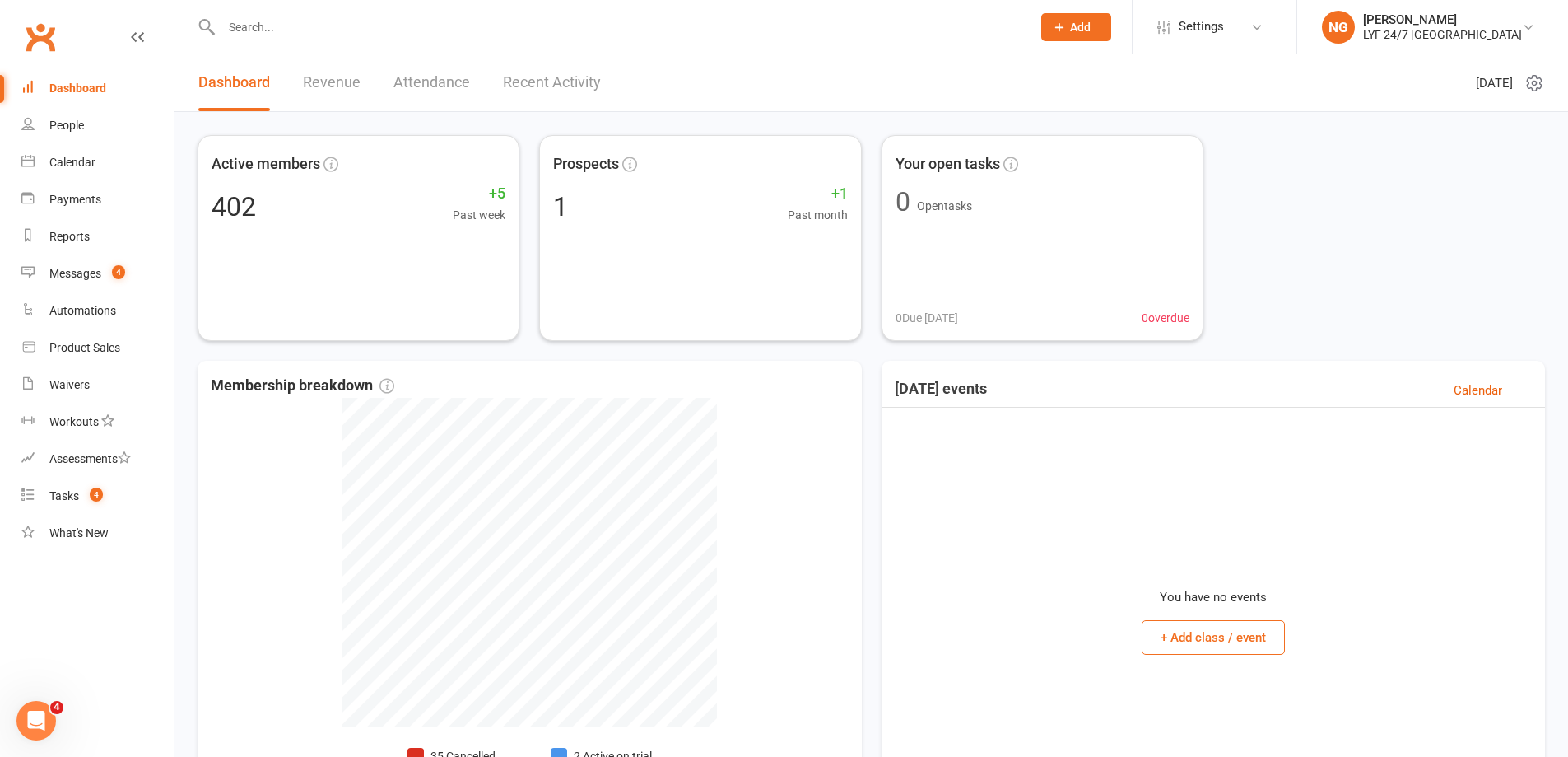
click at [309, 23] on input "text" at bounding box center [618, 27] width 804 height 23
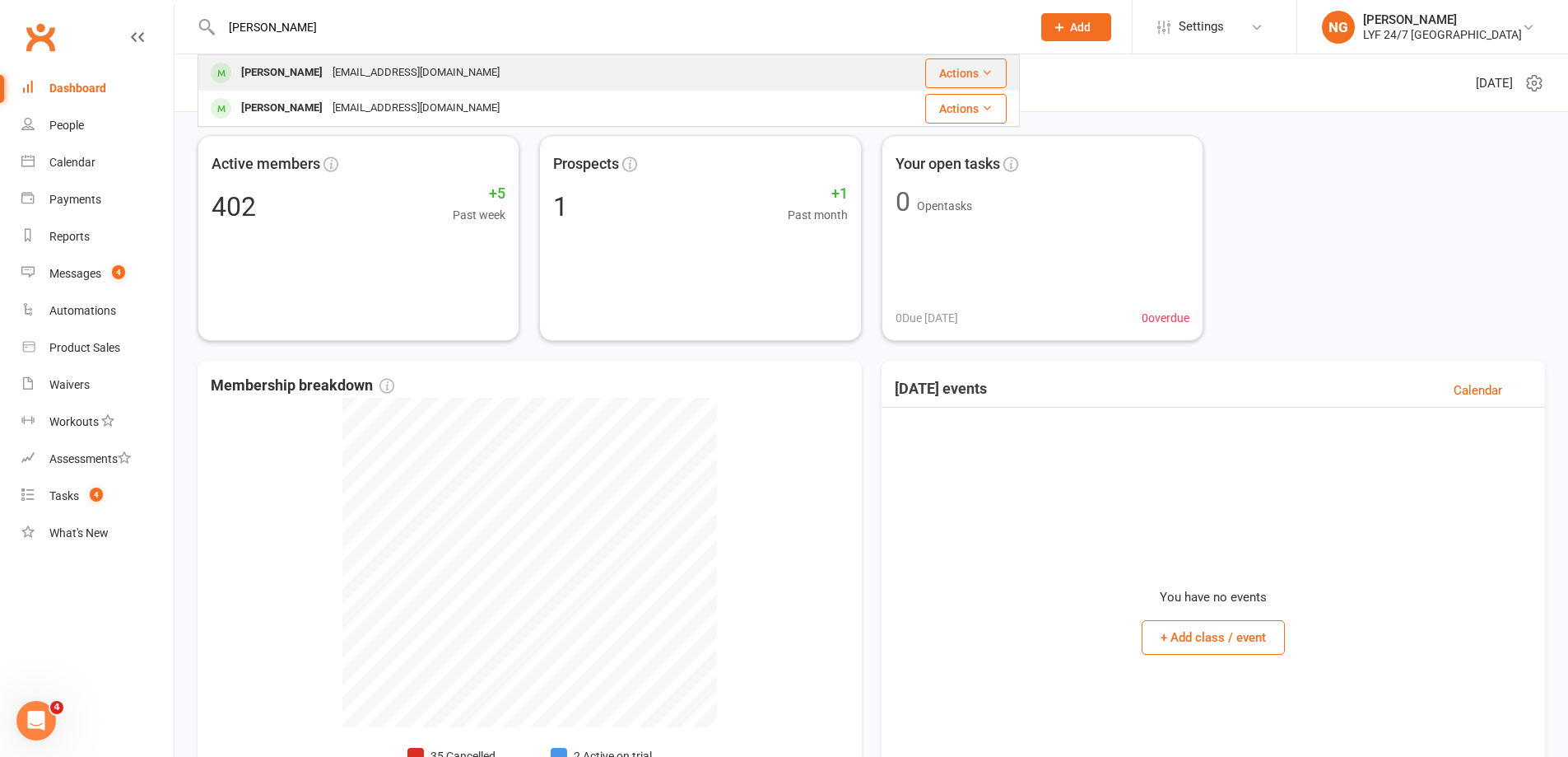
type input "[PERSON_NAME]"
click at [381, 81] on div "[EMAIL_ADDRESS][DOMAIN_NAME]" at bounding box center [415, 73] width 177 height 24
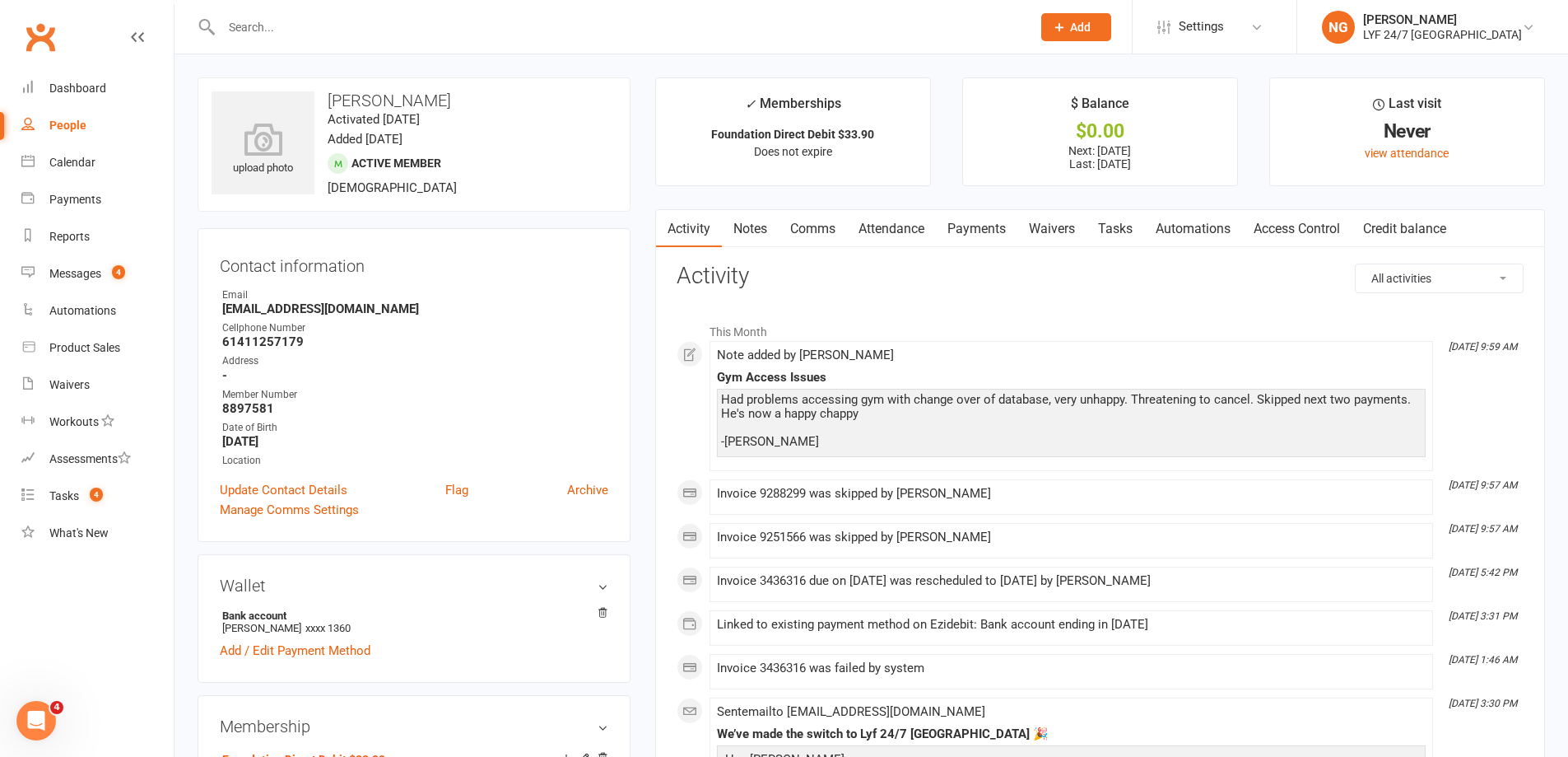
click at [990, 230] on link "Payments" at bounding box center [977, 229] width 81 height 38
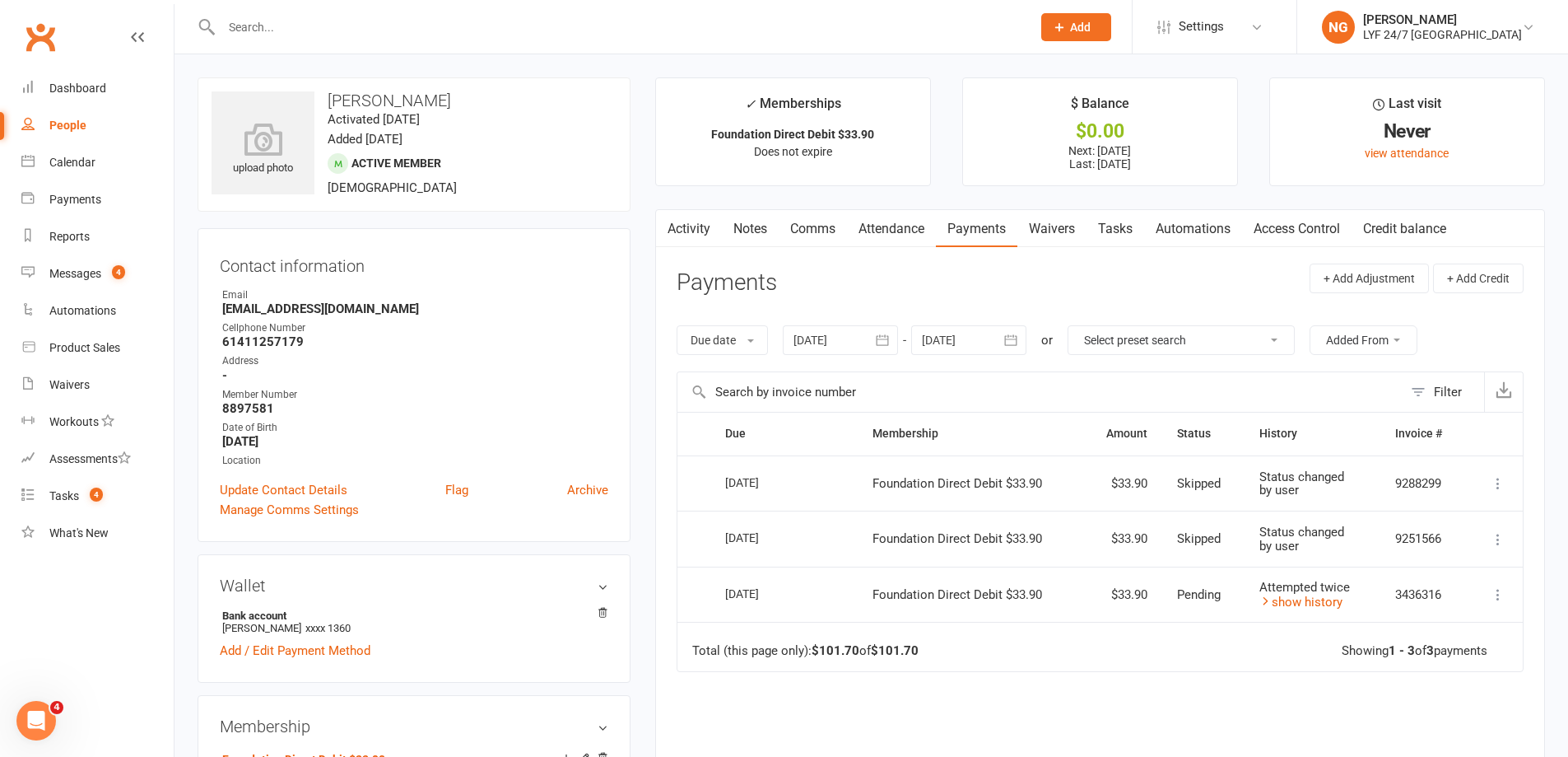
click at [1018, 346] on icon "button" at bounding box center [1011, 341] width 12 height 11
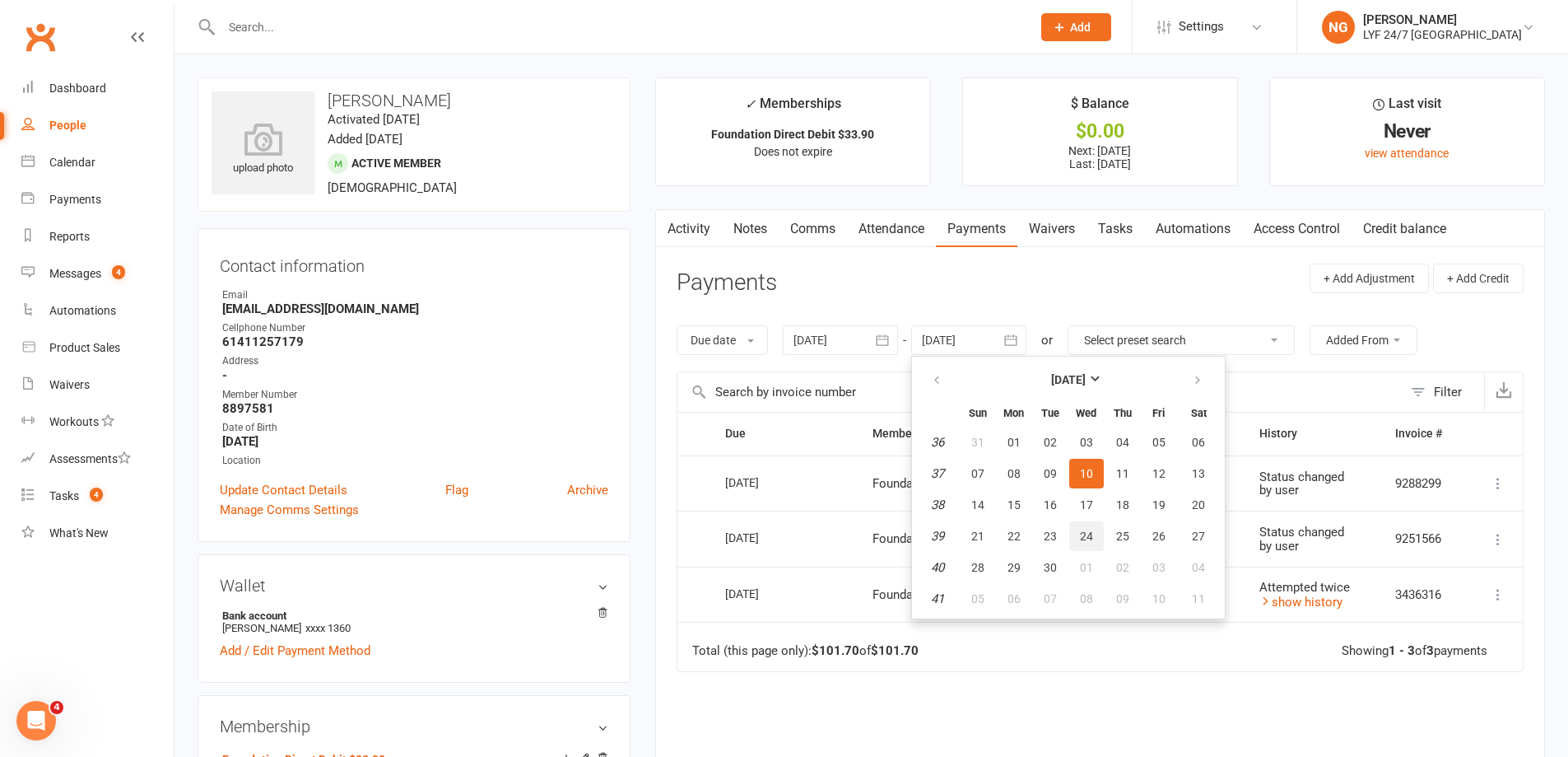
click at [1095, 539] on button "24" at bounding box center [1086, 536] width 34 height 30
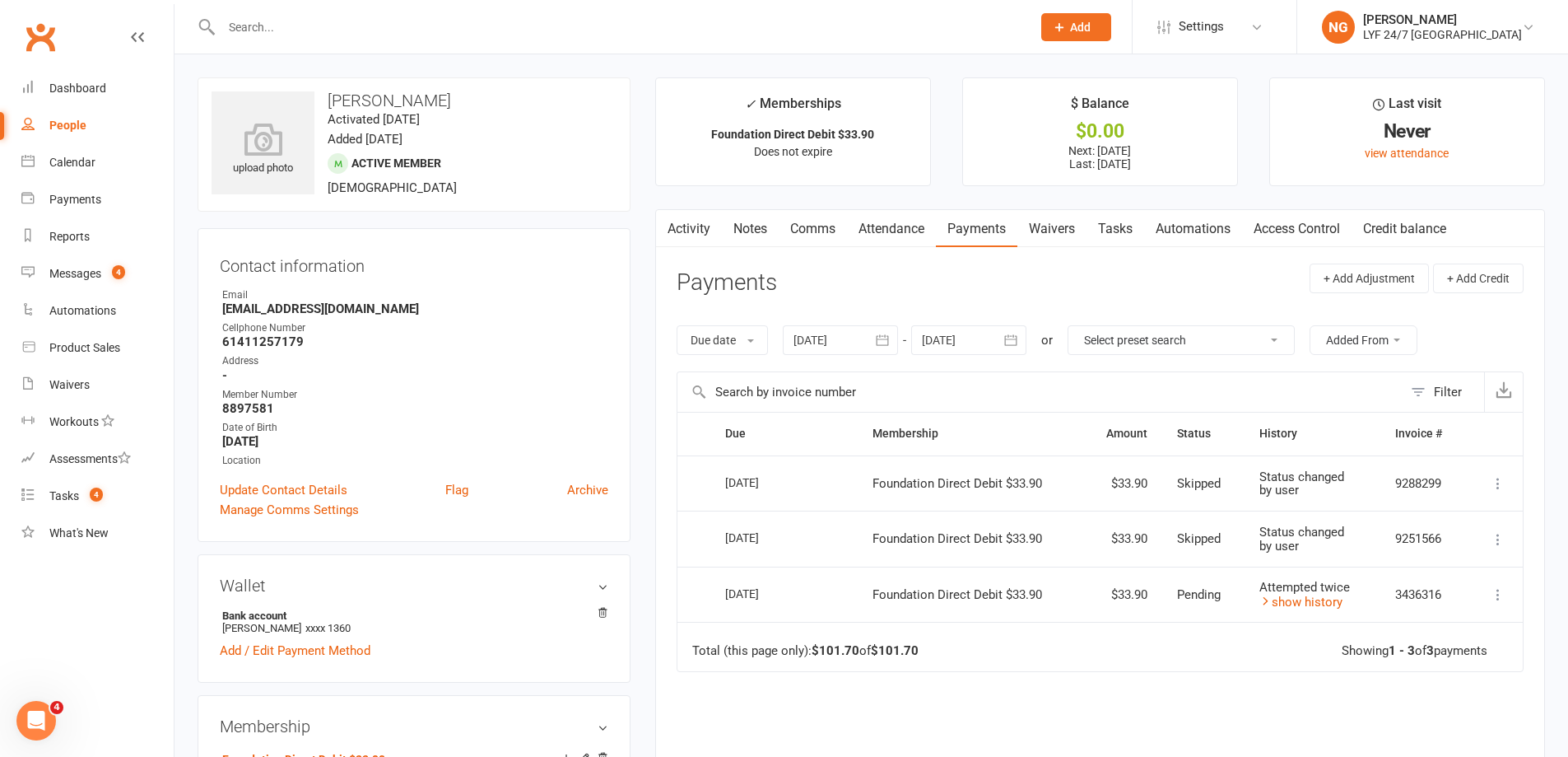
type input "[DATE]"
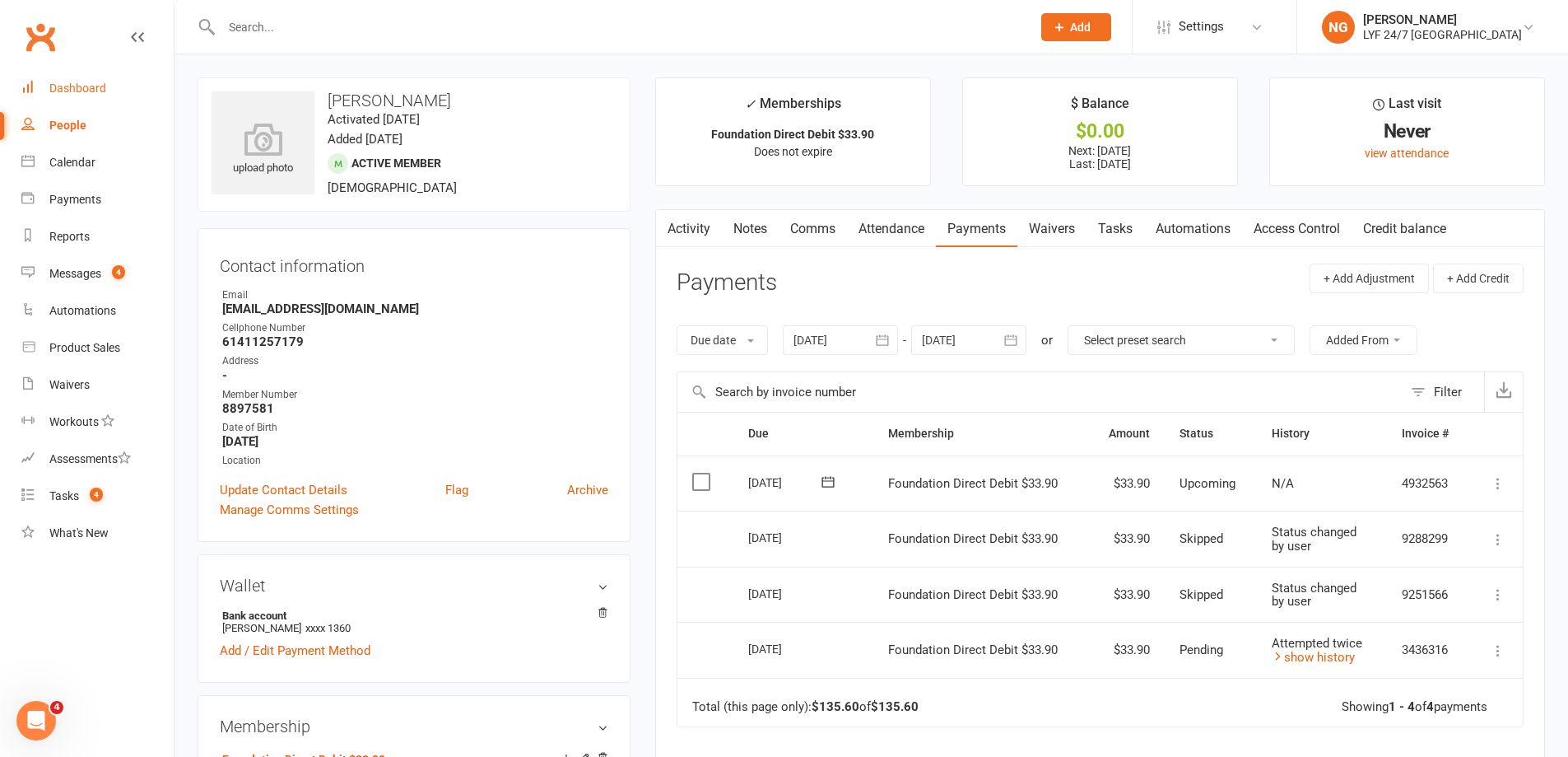
click at [108, 89] on link "Dashboard" at bounding box center [97, 89] width 153 height 37
